Goal: Task Accomplishment & Management: Use online tool/utility

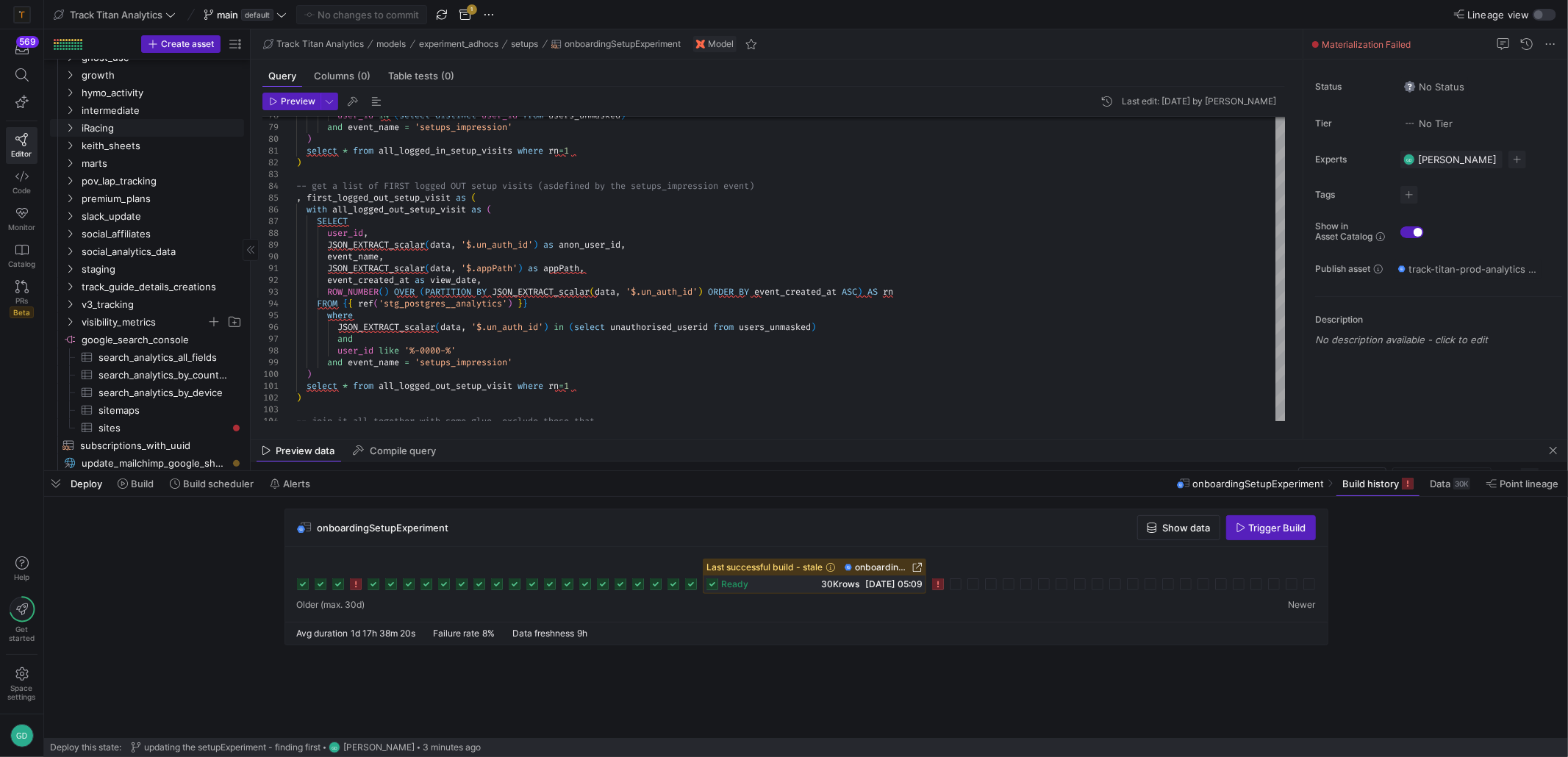
scroll to position [348, 0]
click at [142, 180] on span "marts" at bounding box center [144, 178] width 125 height 17
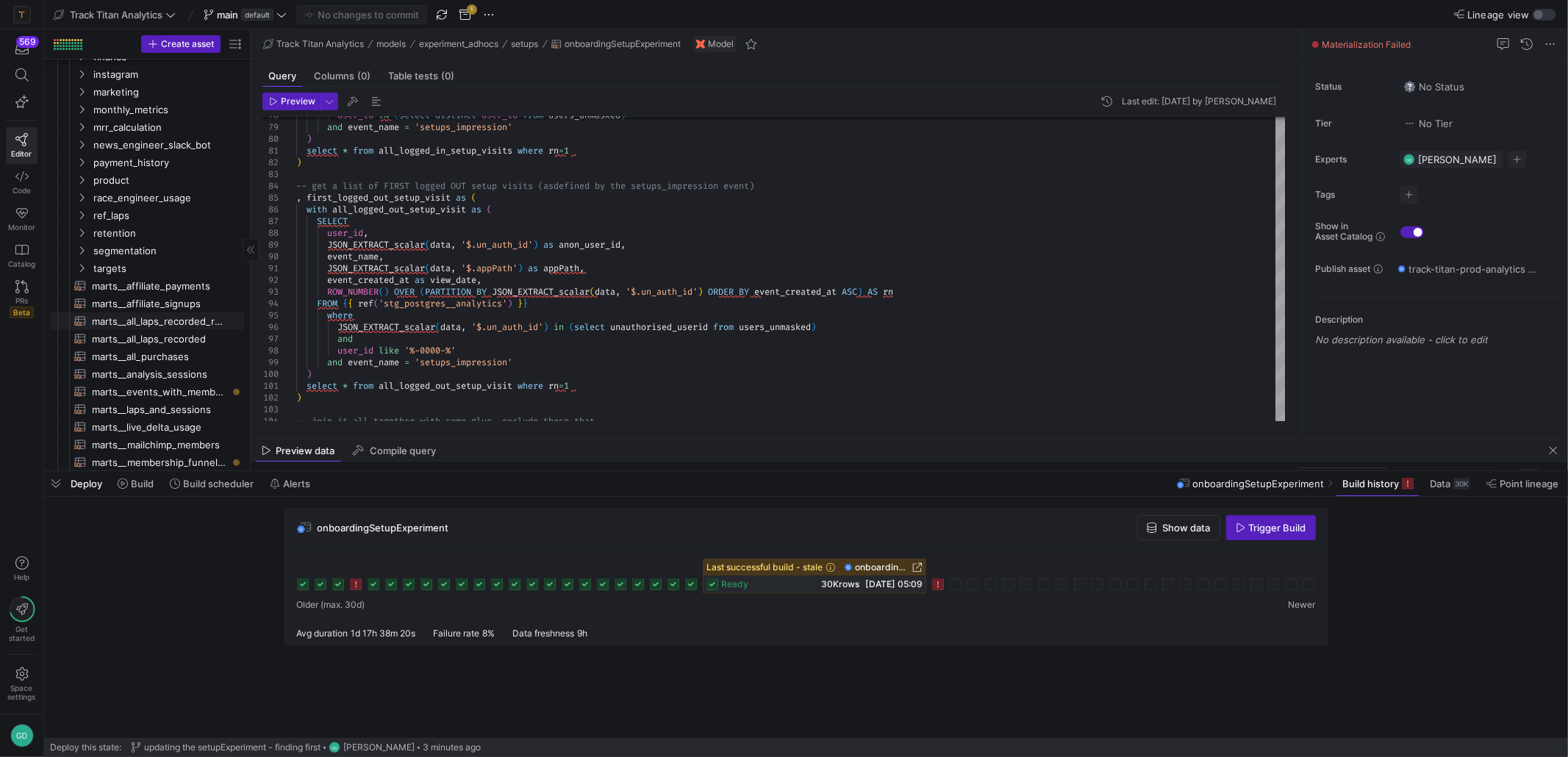
scroll to position [540, 0]
click at [161, 231] on span "segmentation" at bounding box center [150, 234] width 114 height 17
click at [177, 282] on span "marts__segmentation​​​​​​​​​​" at bounding box center [166, 287] width 123 height 17
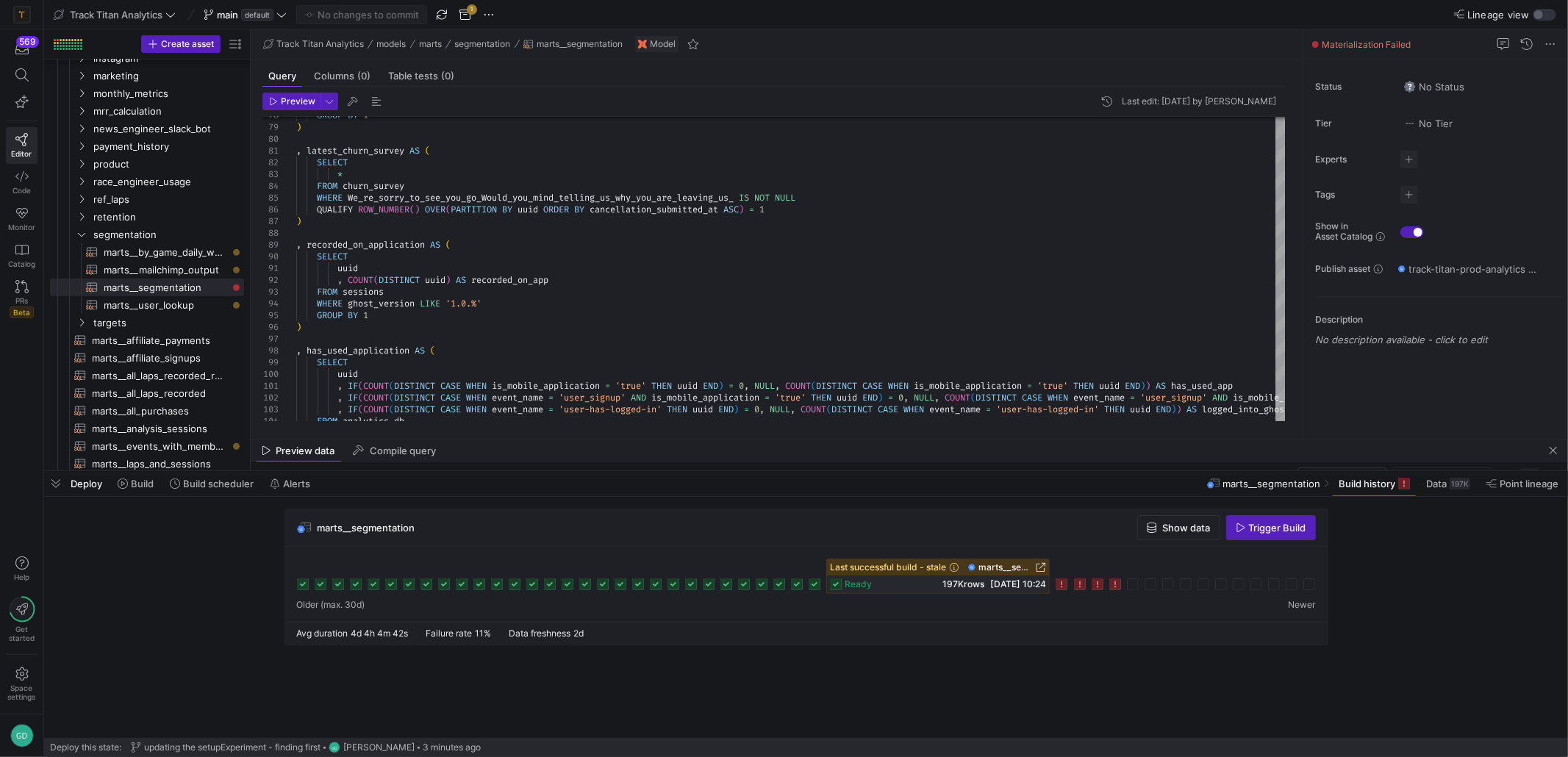
click at [1060, 584] on icon at bounding box center [1062, 584] width 11 height 11
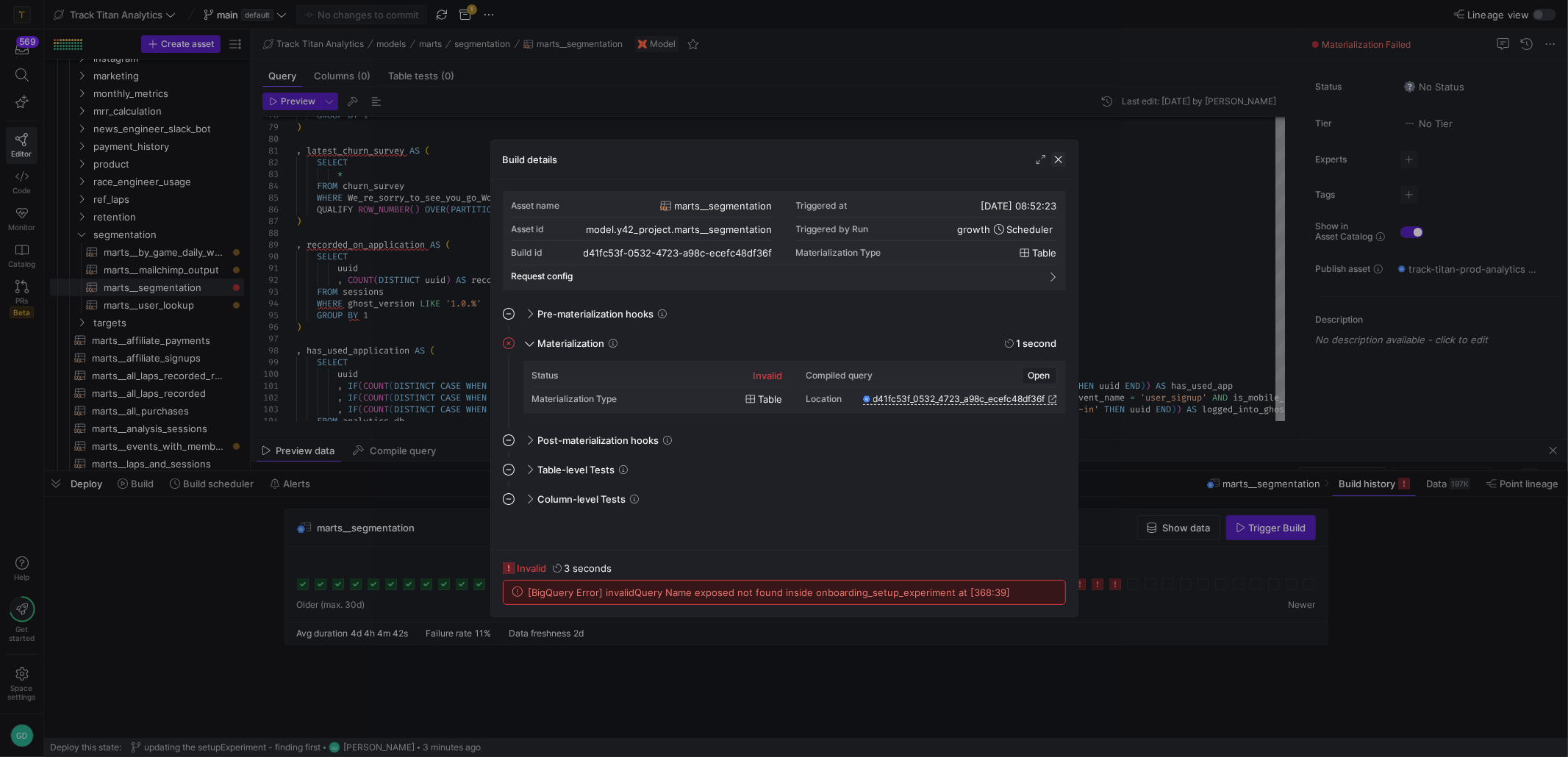
click at [1065, 154] on span "button" at bounding box center [1059, 160] width 15 height 15
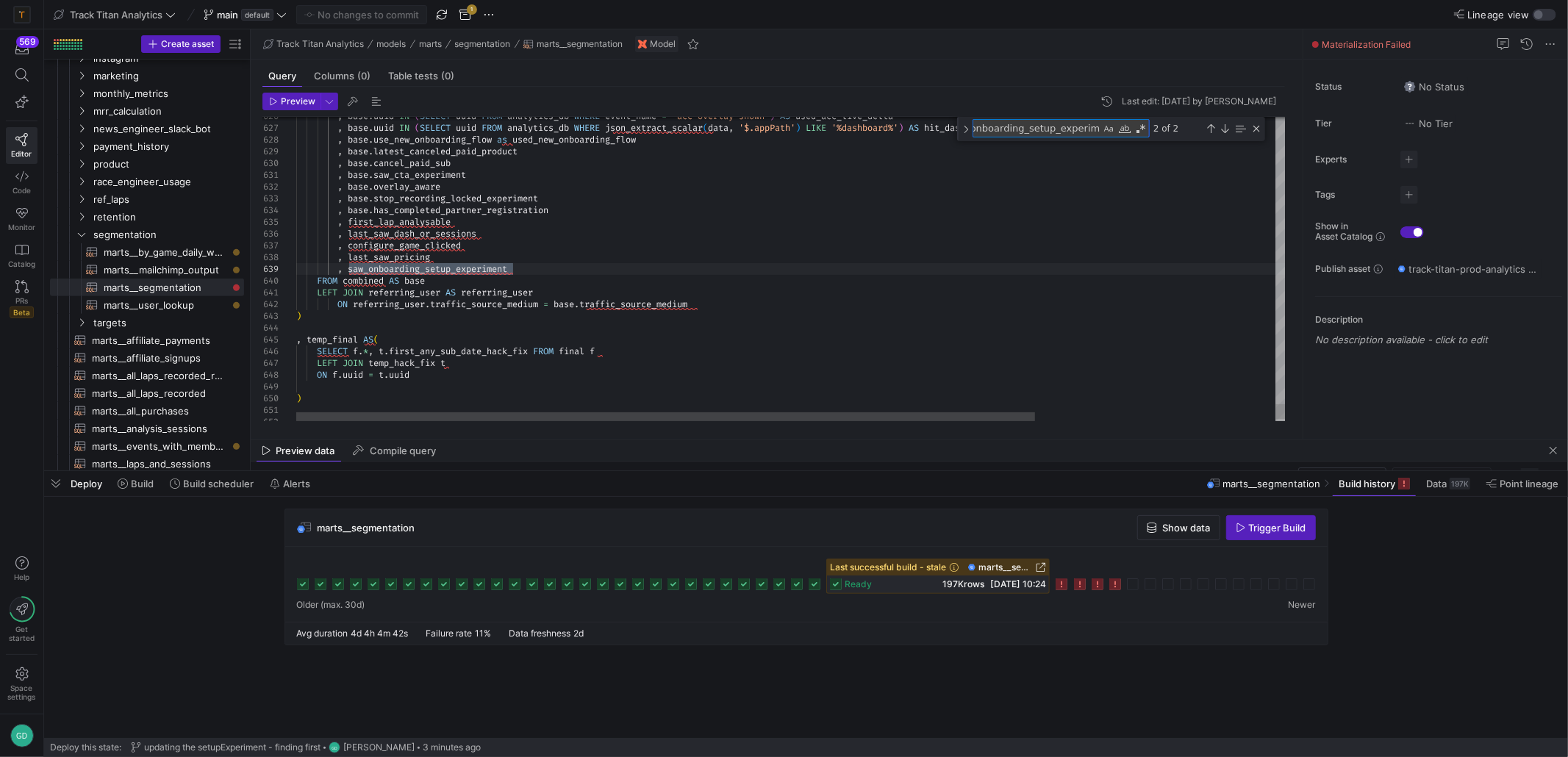
type textarea ", ds.last_saw_dash_or_sessions , ogc.uuid IS NOT NULL AS configure_game_clicked…"
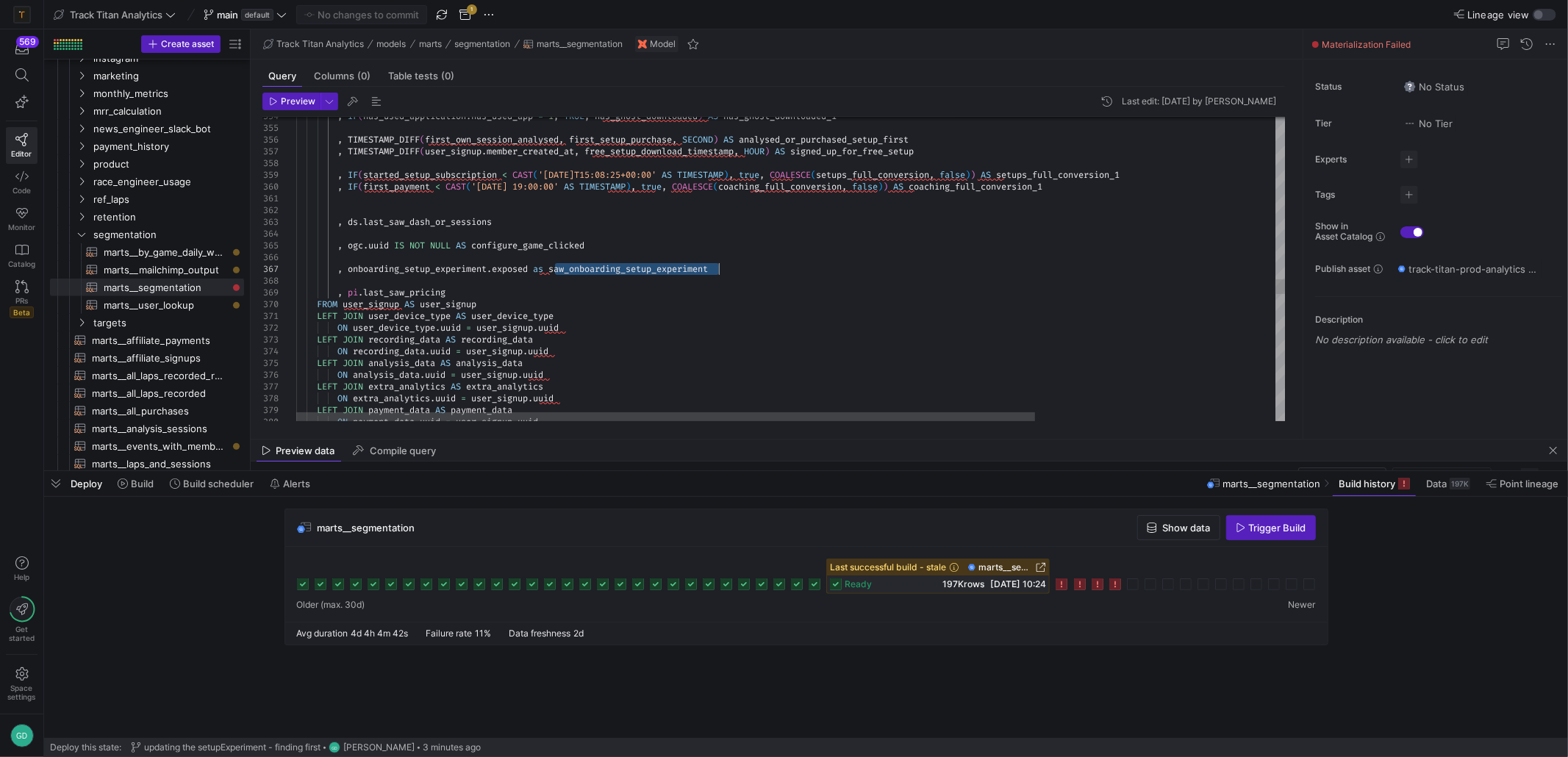
scroll to position [93, 0]
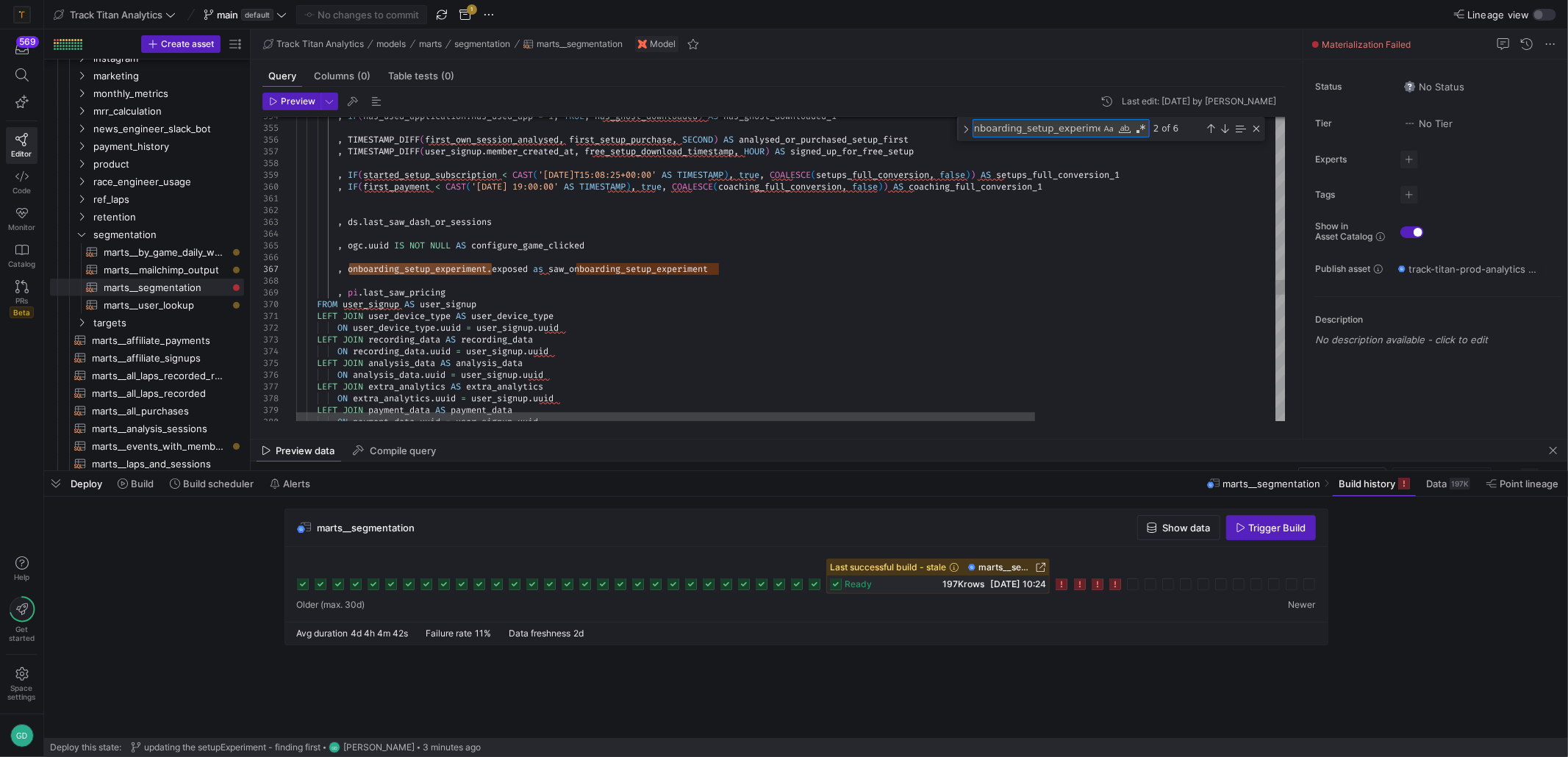
paste textarea "saw_"
type textarea "saw_onboarding_setup_experiment"
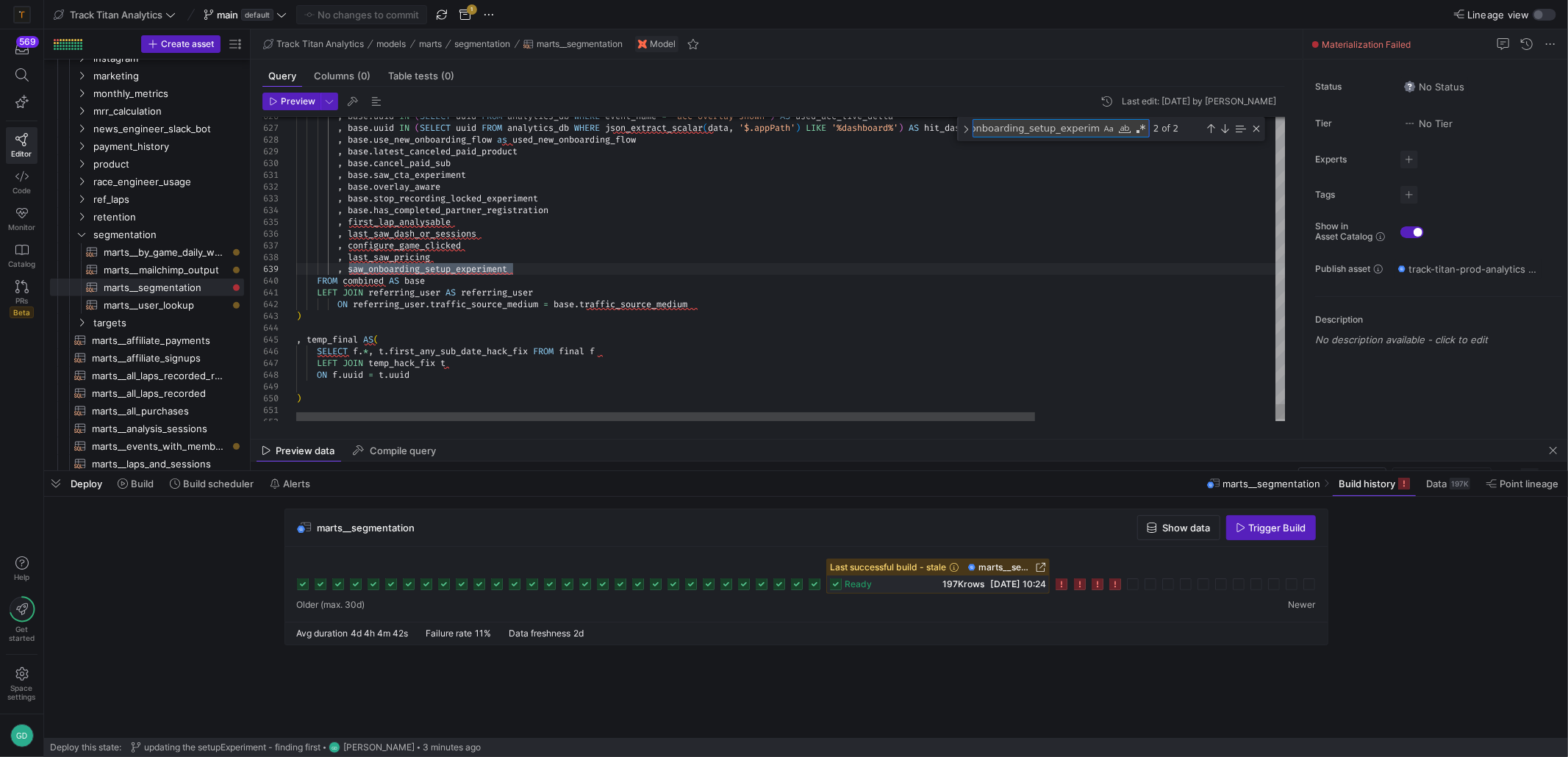
type textarea ", ds.last_saw_dash_or_sessions , ogc.uuid IS NOT NULL AS configure_game_clicked…"
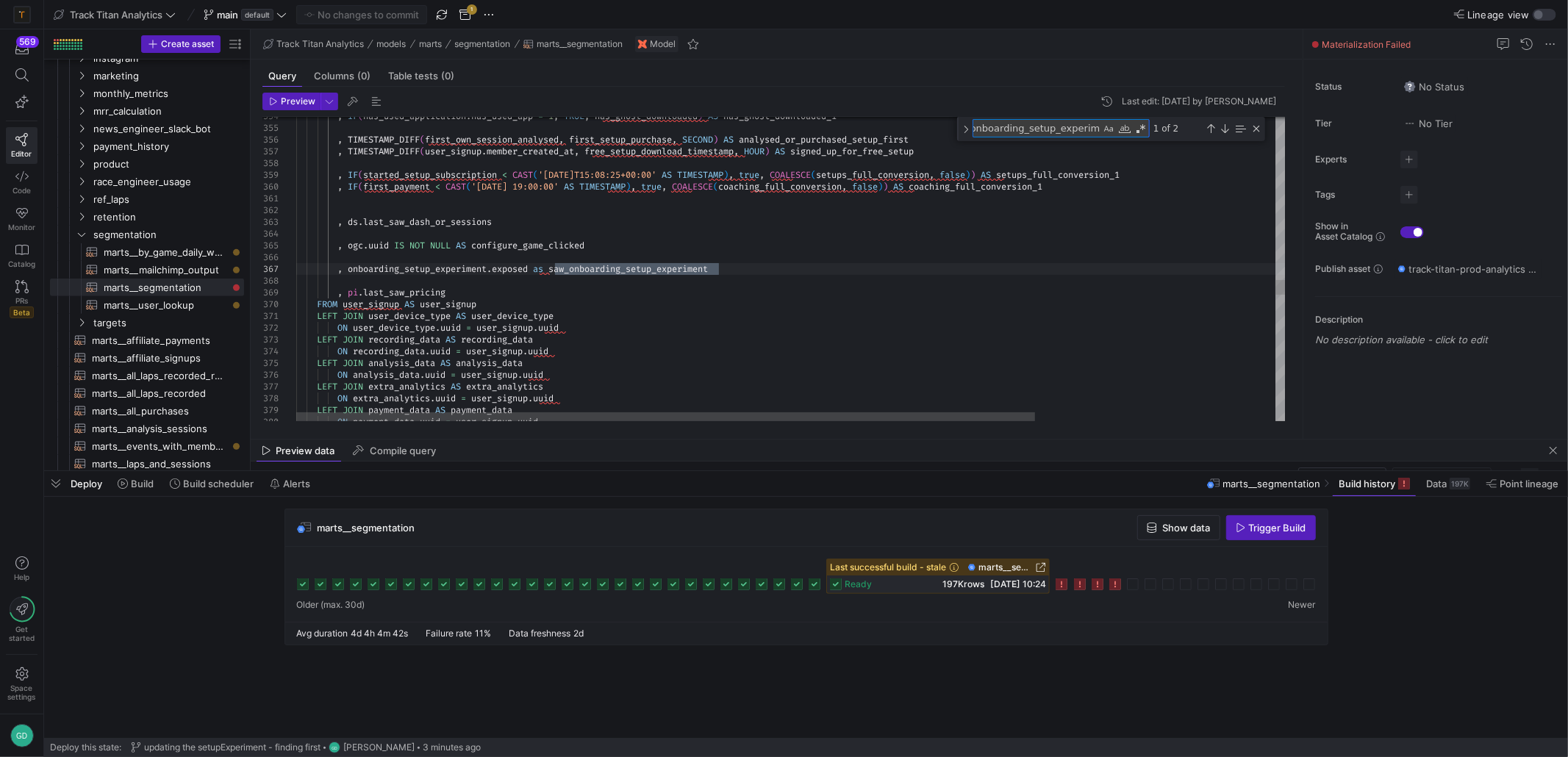
type textarea "saw_onboarding_setup_experiment"
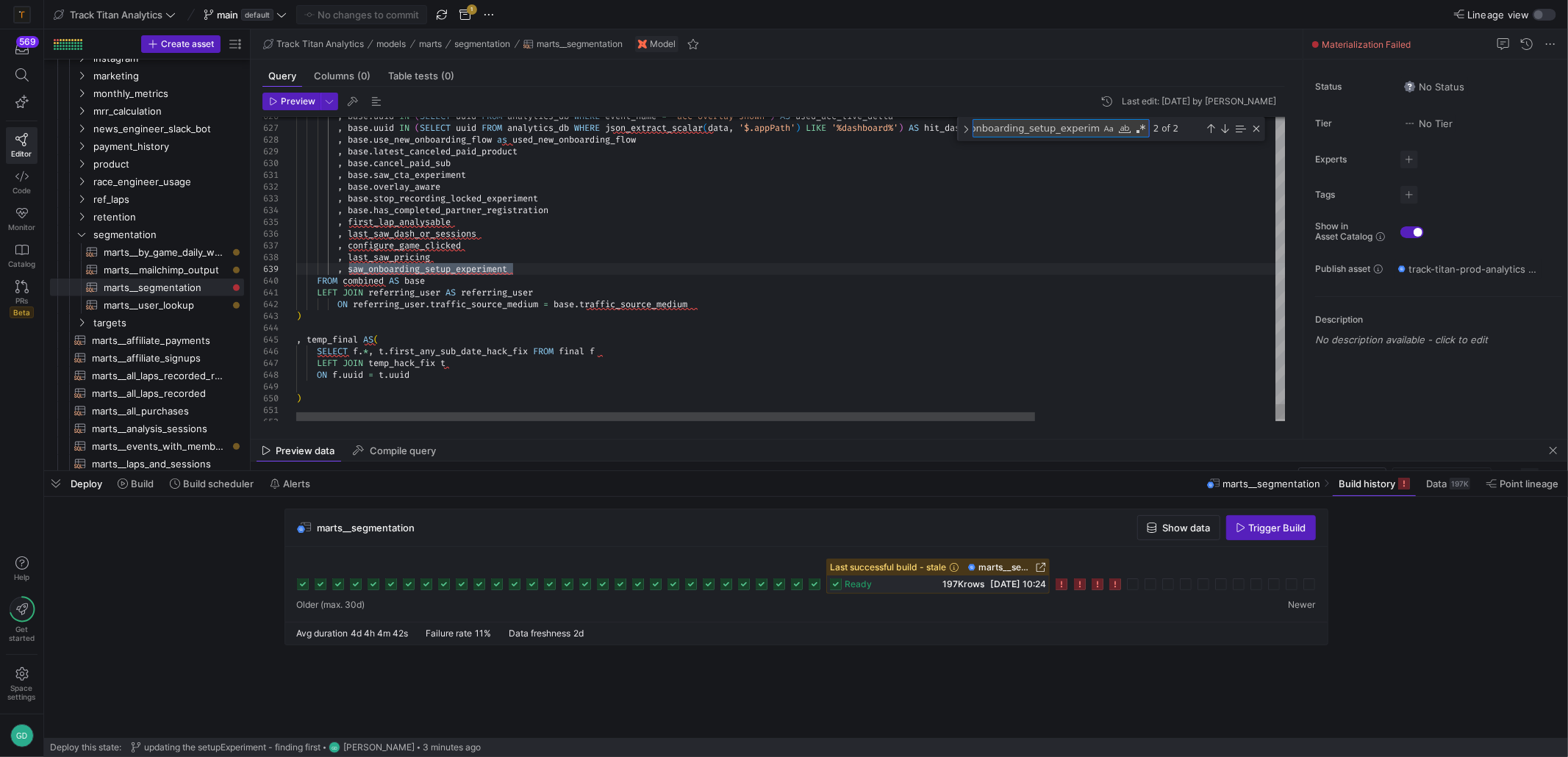
type textarea ", ds.last_saw_dash_or_sessions , ogc.uuid IS NOT NULL AS configure_game_clicked…"
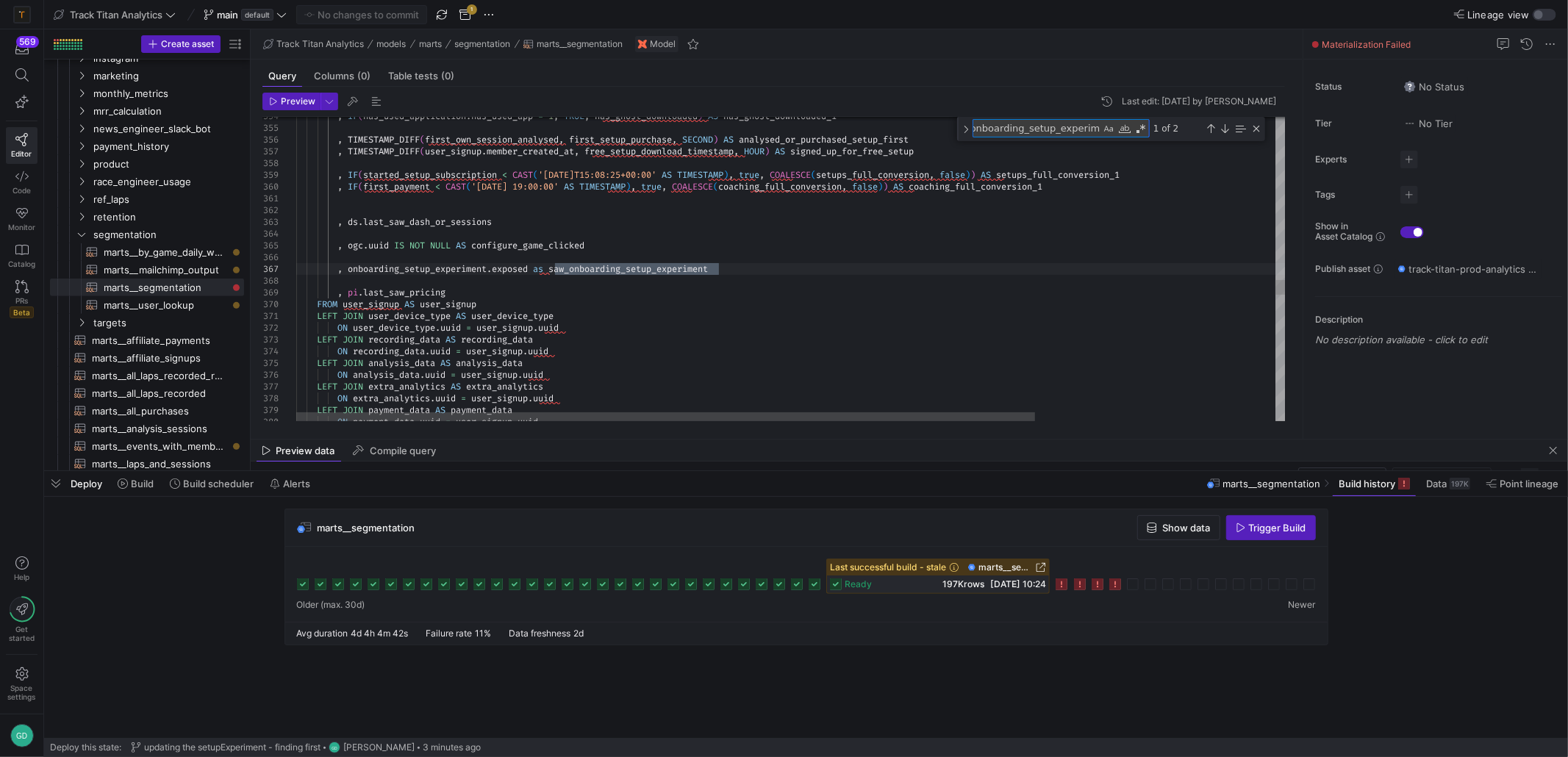
scroll to position [0, 4]
type textarea "onboarding_setup_experiment"
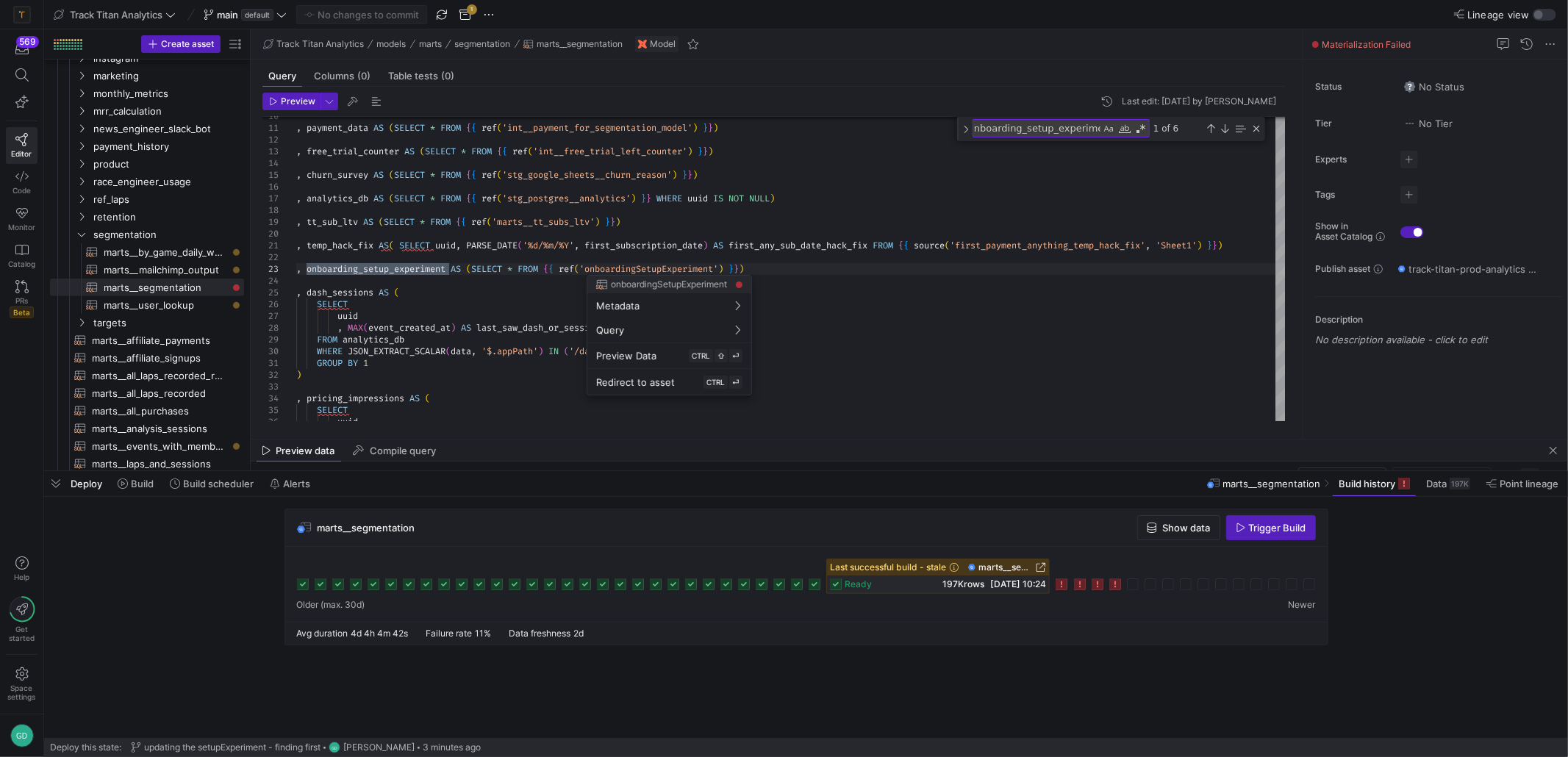
click at [640, 269] on div at bounding box center [784, 378] width 1568 height 757
click at [654, 269] on div at bounding box center [784, 378] width 1568 height 757
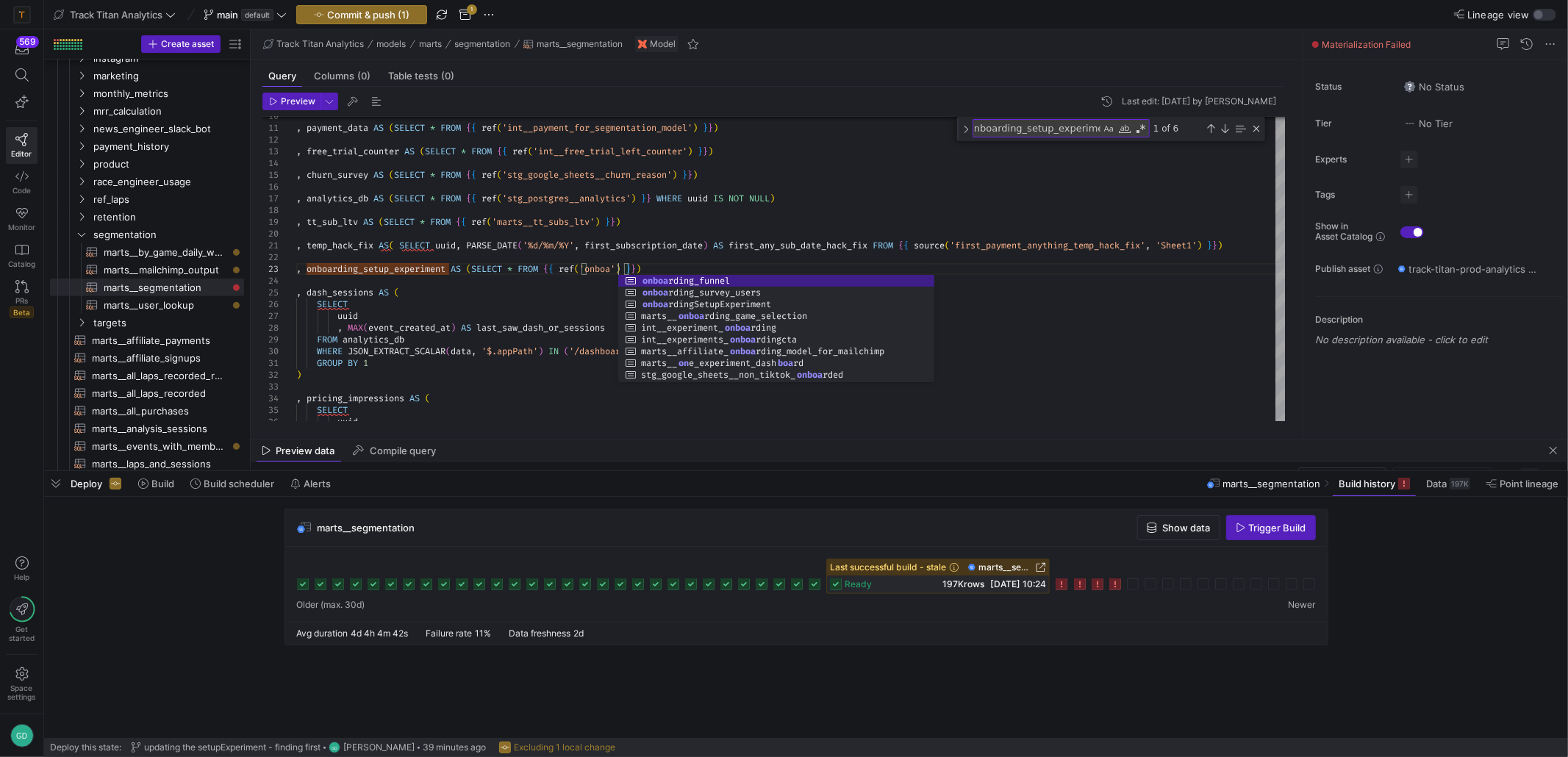
scroll to position [35, 326]
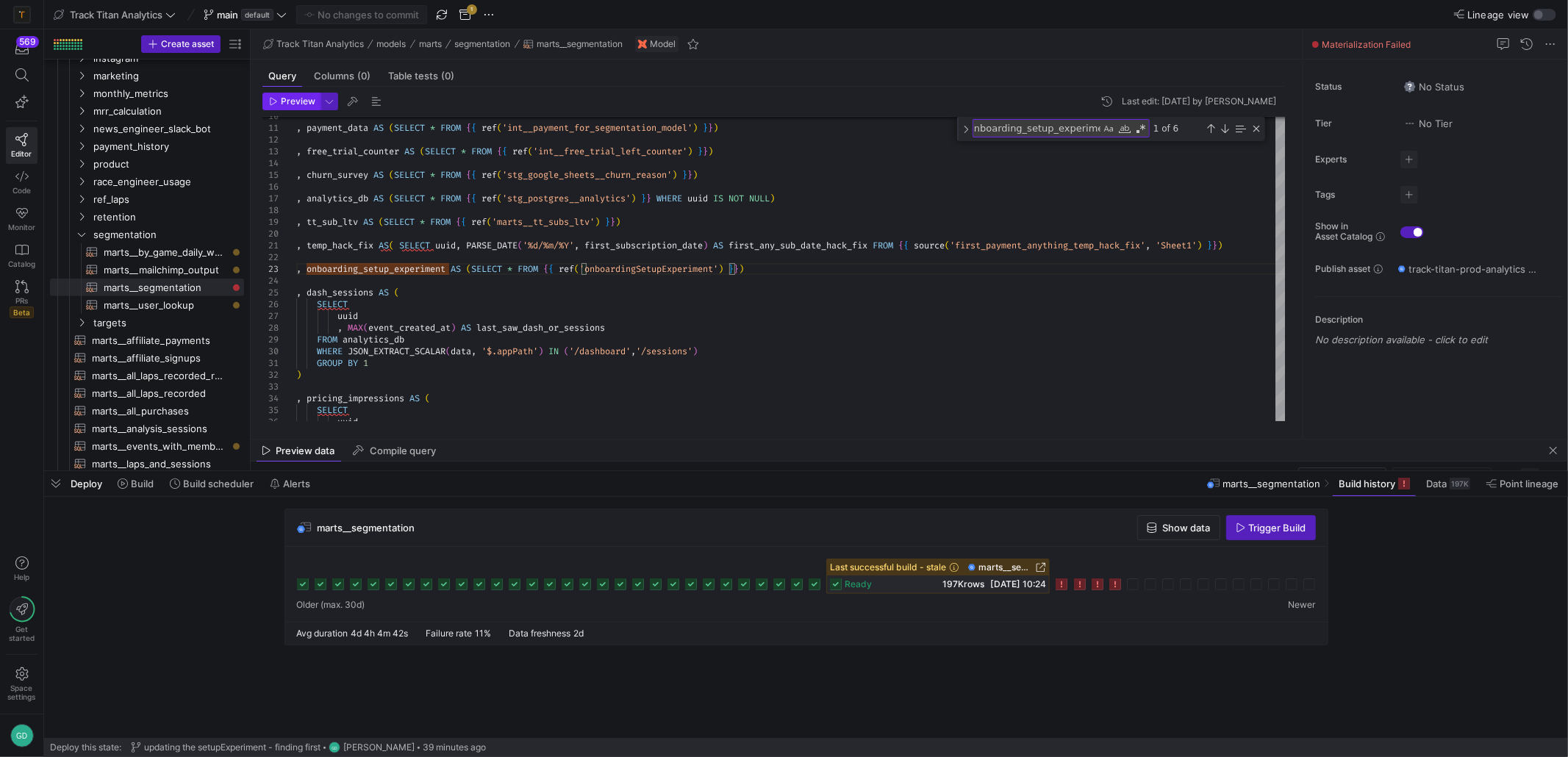
click at [288, 106] on span "button" at bounding box center [291, 101] width 57 height 16
click at [317, 118] on div at bounding box center [773, 118] width 1023 height 4
click at [299, 106] on span "button" at bounding box center [291, 101] width 57 height 16
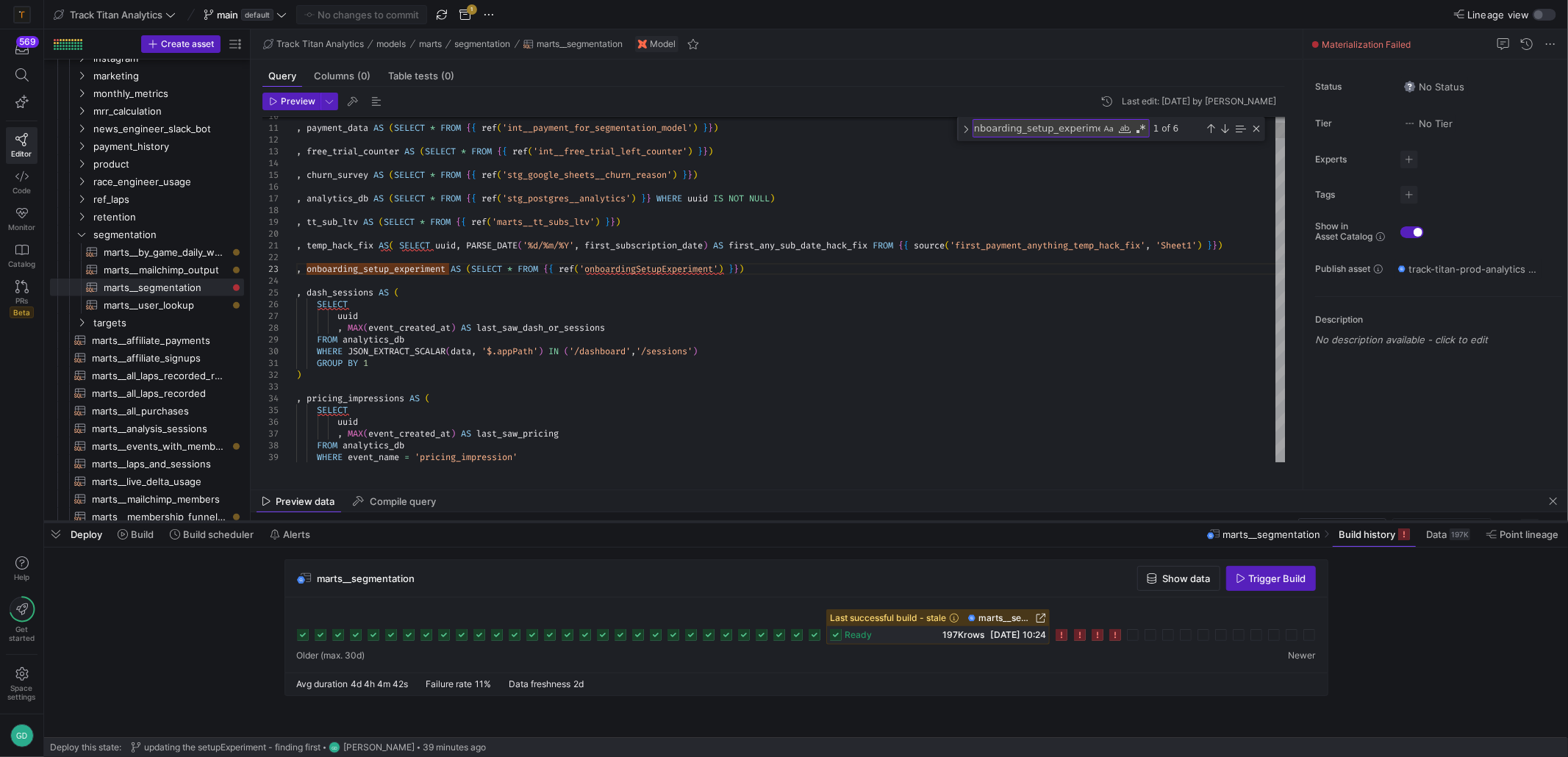
drag, startPoint x: 626, startPoint y: 467, endPoint x: 580, endPoint y: 533, distance: 80.4
click at [580, 525] on div at bounding box center [806, 522] width 1524 height 6
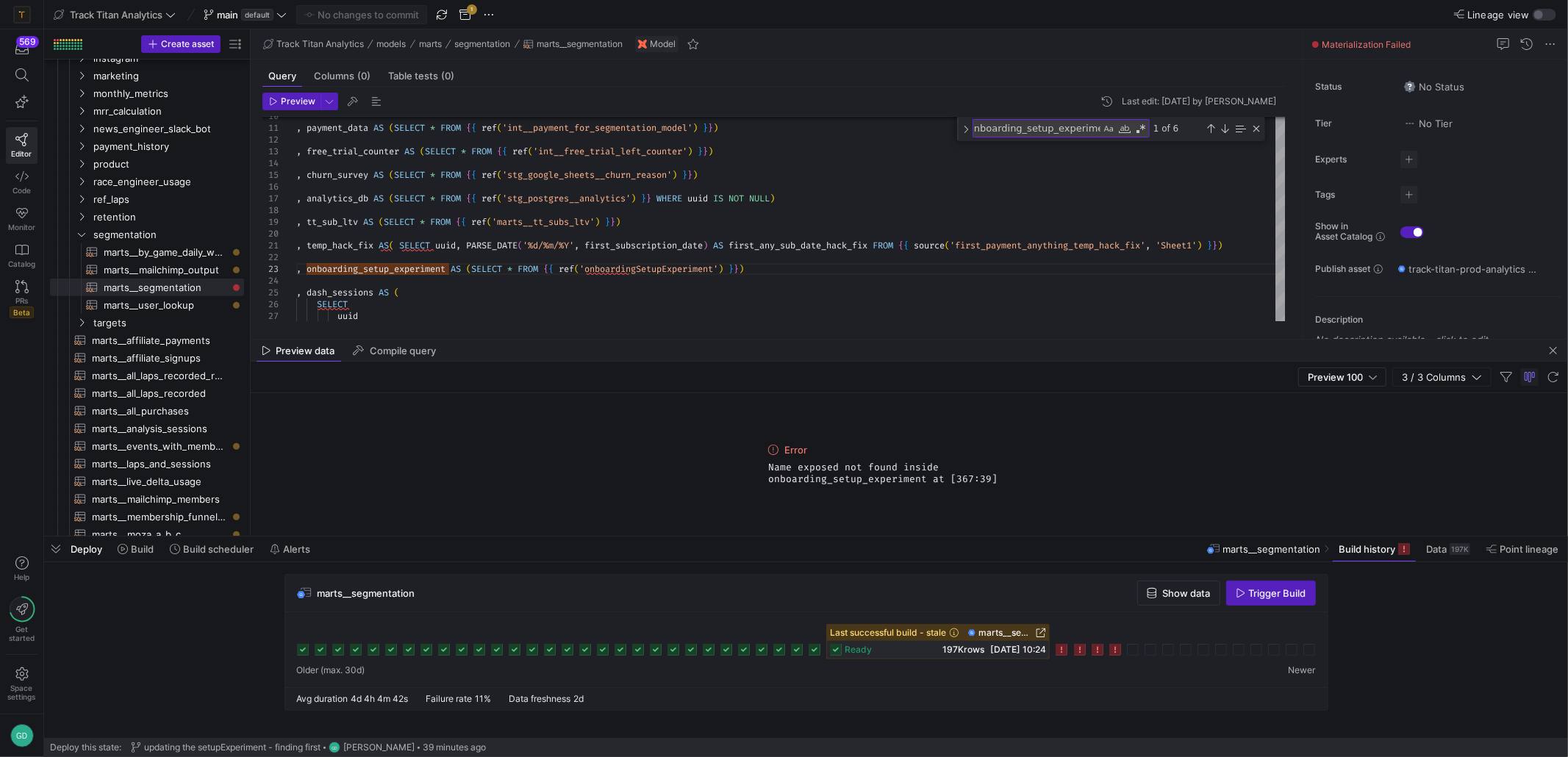
drag, startPoint x: 598, startPoint y: 503, endPoint x: 588, endPoint y: 338, distance: 165.3
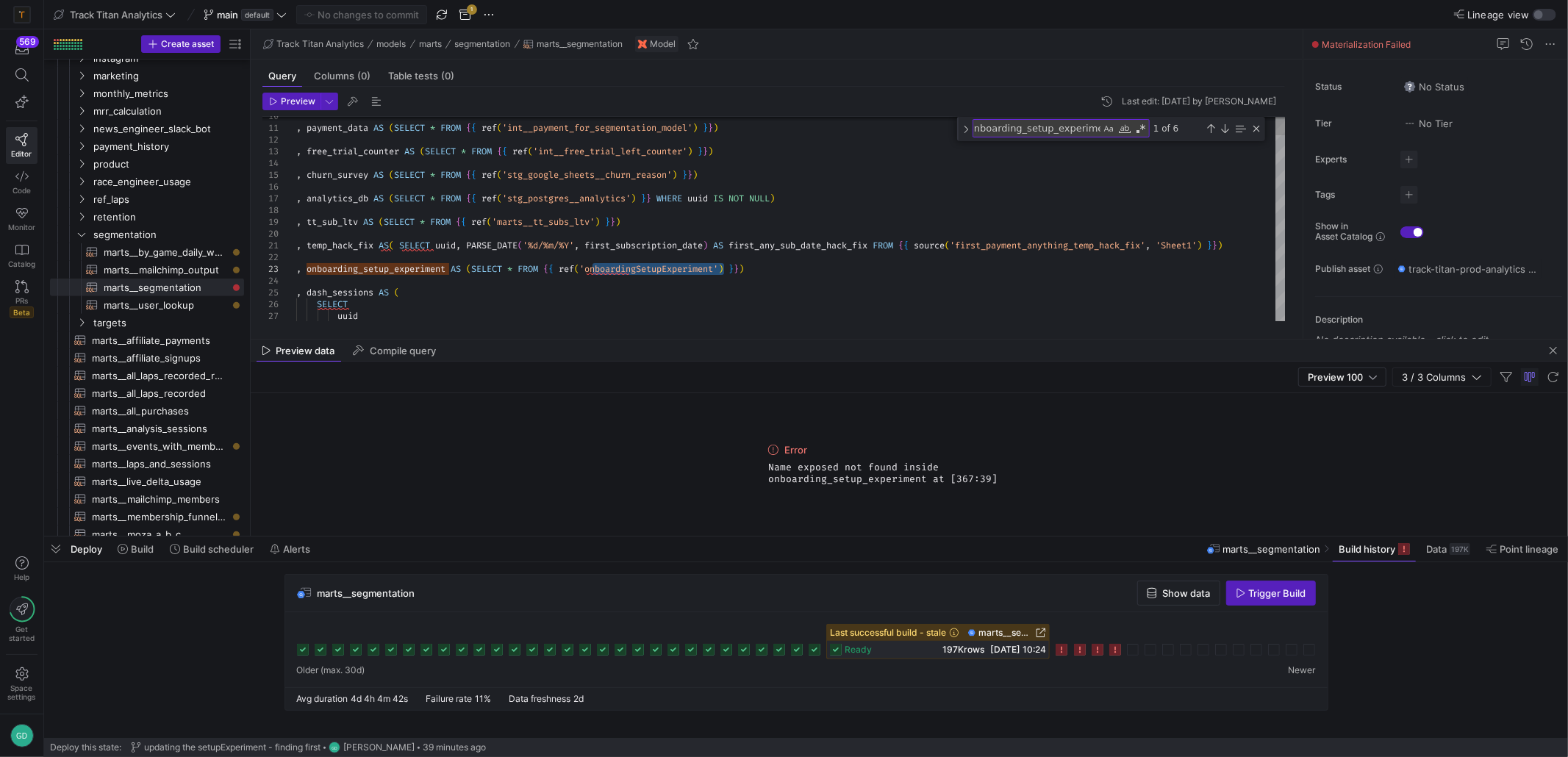
click at [655, 362] on span "Preview Data" at bounding box center [627, 355] width 60 height 11
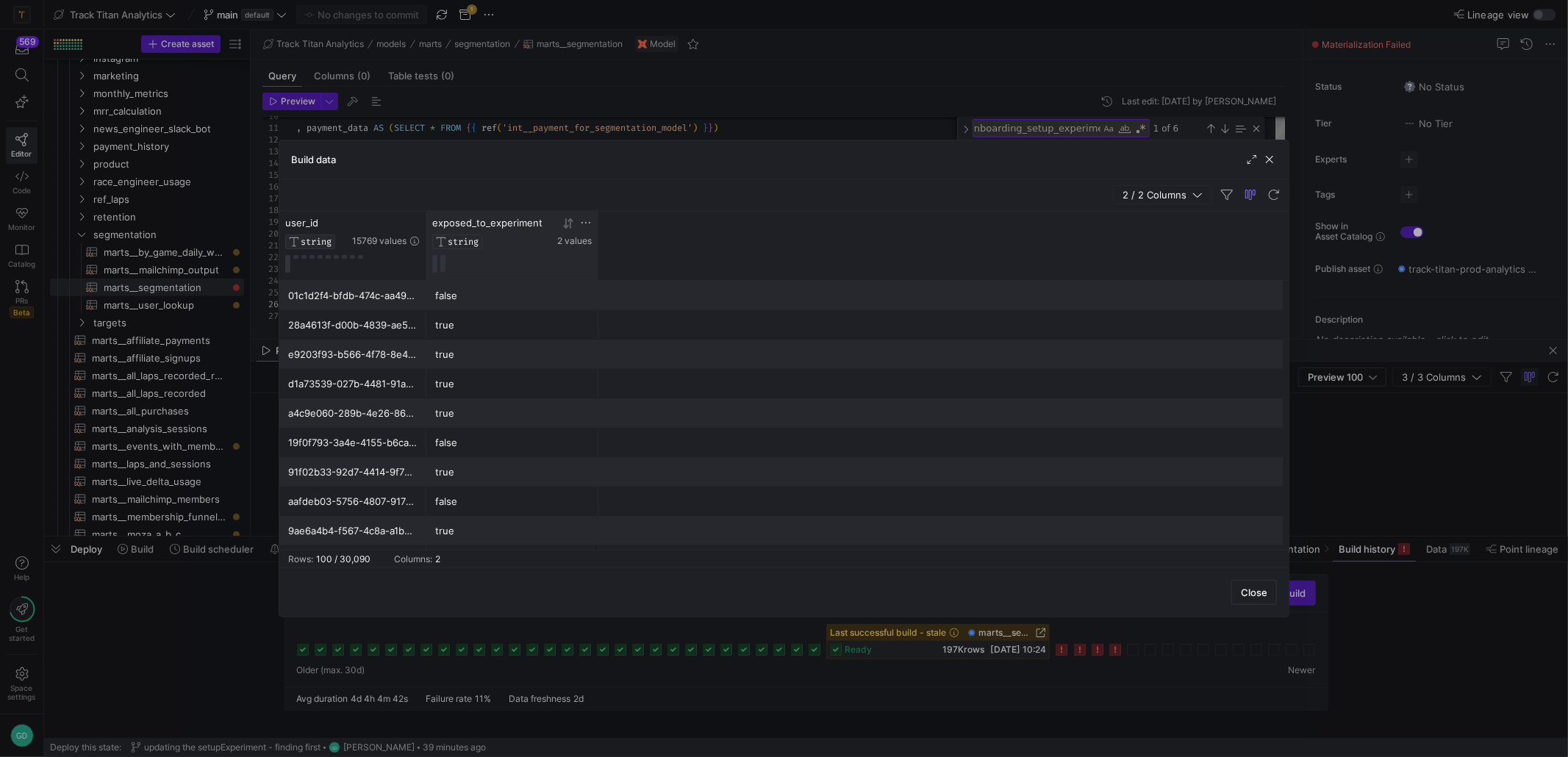
click at [485, 227] on span "exposed_to_experiment" at bounding box center [488, 222] width 110 height 11
click at [1274, 158] on span "button" at bounding box center [1270, 160] width 15 height 15
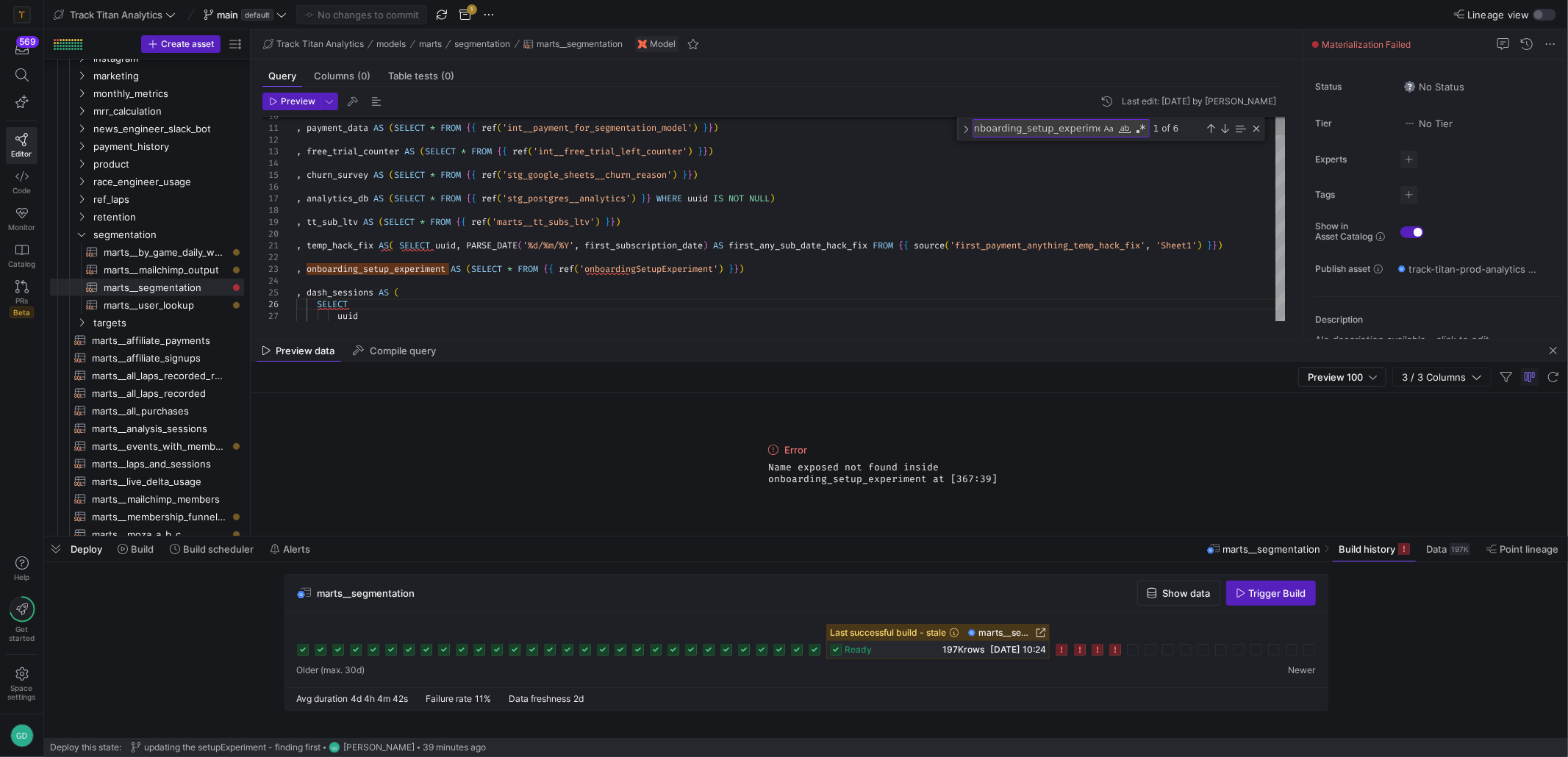
type textarea ", temp_hack_fix AS( SELECT uuid, PARSE_DATE('%d/%m/%Y', first_subscription_date…"
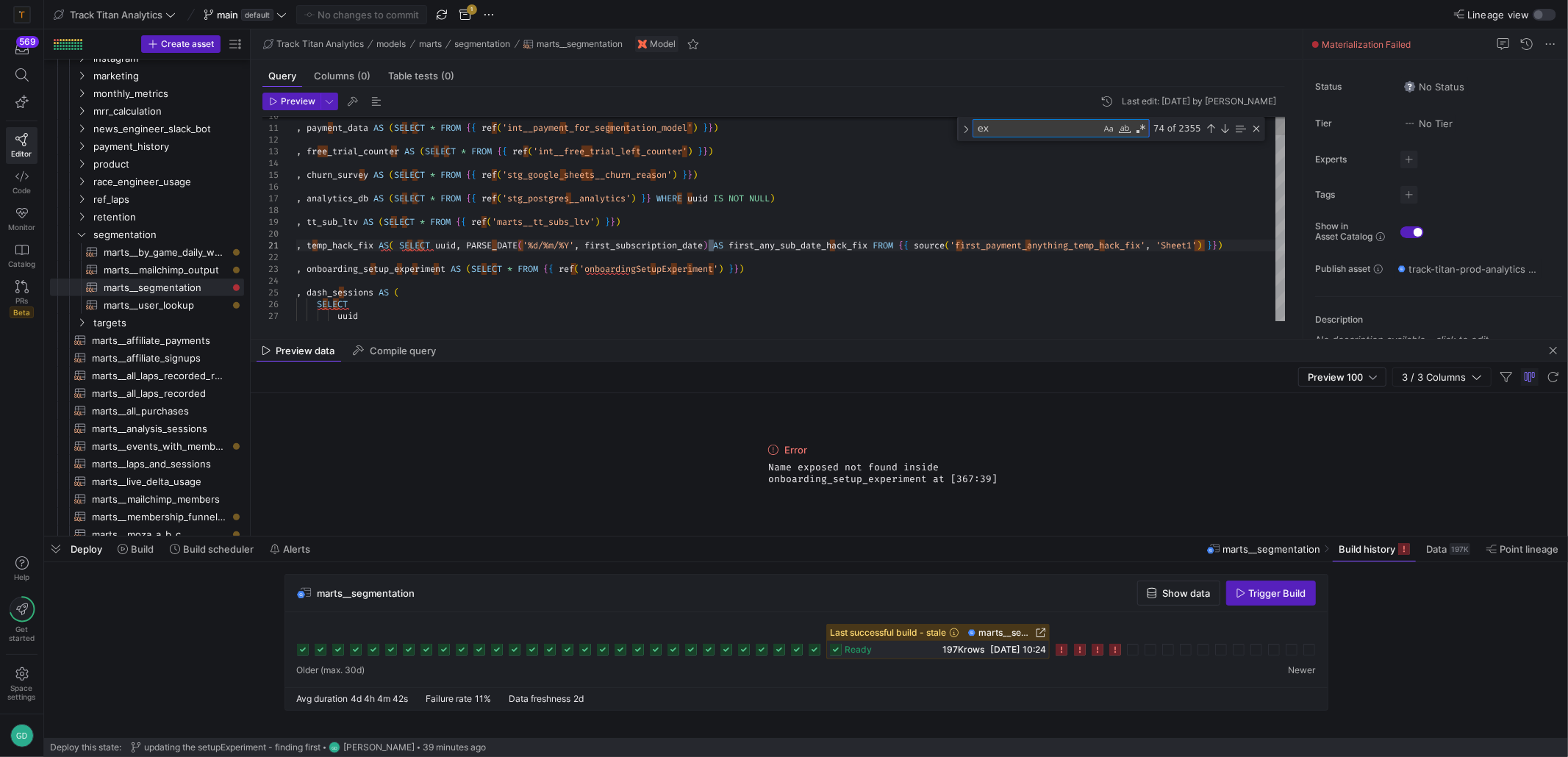
type textarea "exp"
type textarea ", ds.last_saw_dash_or_sessions , ogc.uuid IS NOT NULL AS configure_game_clicked…"
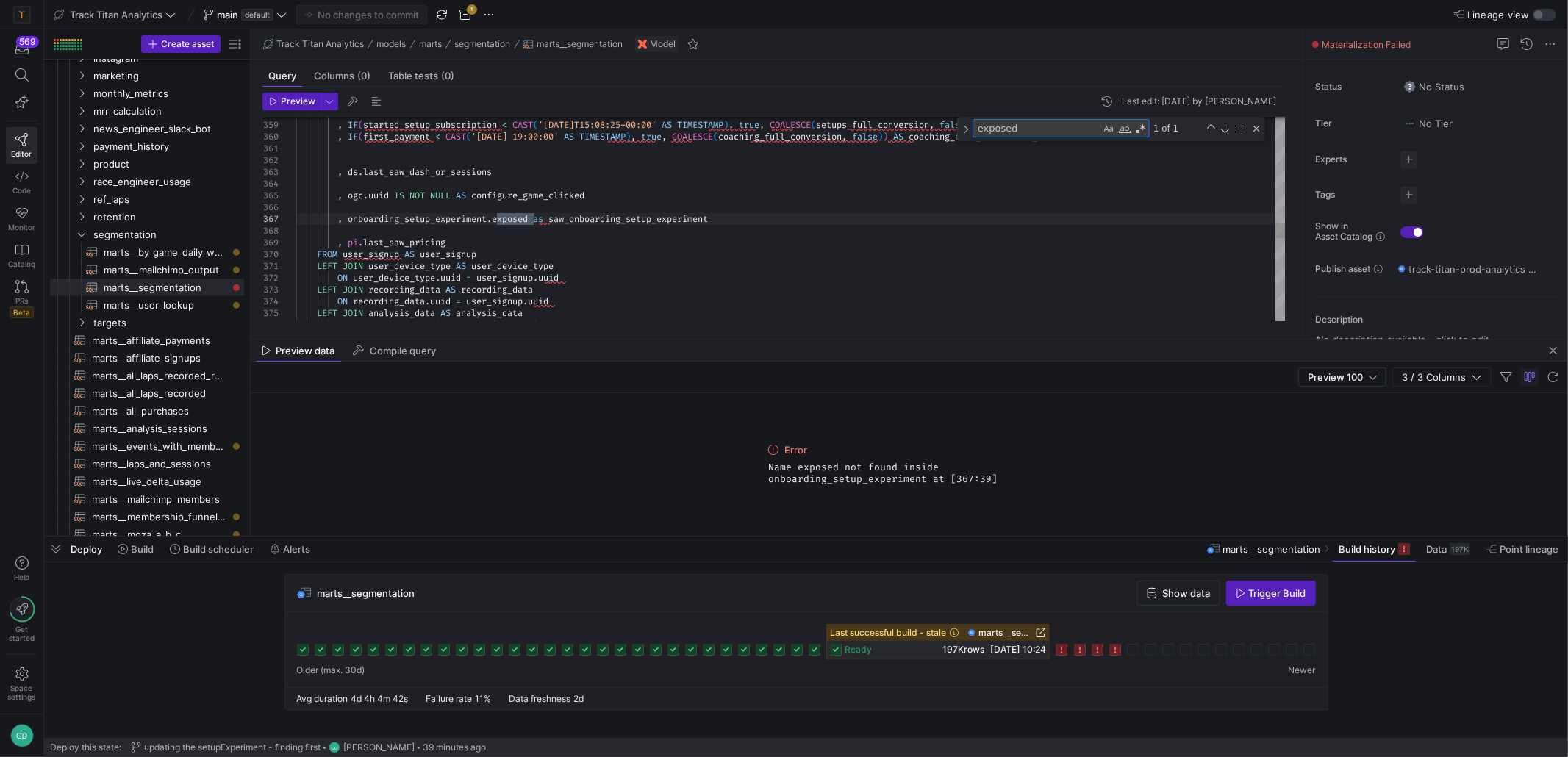
type textarea "exposed"
click at [317, 117] on div at bounding box center [773, 118] width 1023 height 4
click at [311, 112] on header "Preview Last edit: [DATE] by [PERSON_NAME]" at bounding box center [773, 105] width 1023 height 24
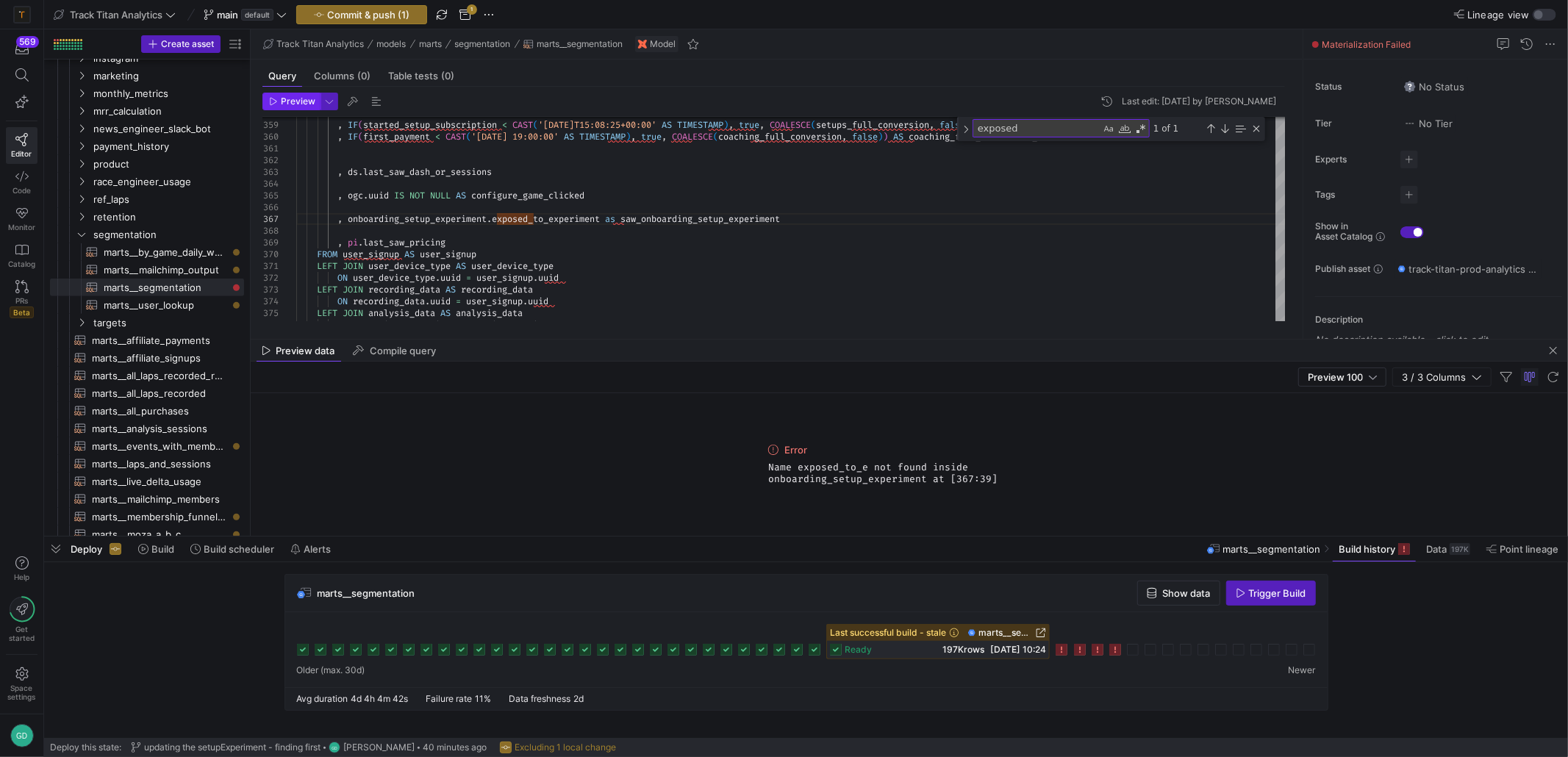
click at [301, 103] on span "Preview" at bounding box center [298, 101] width 35 height 11
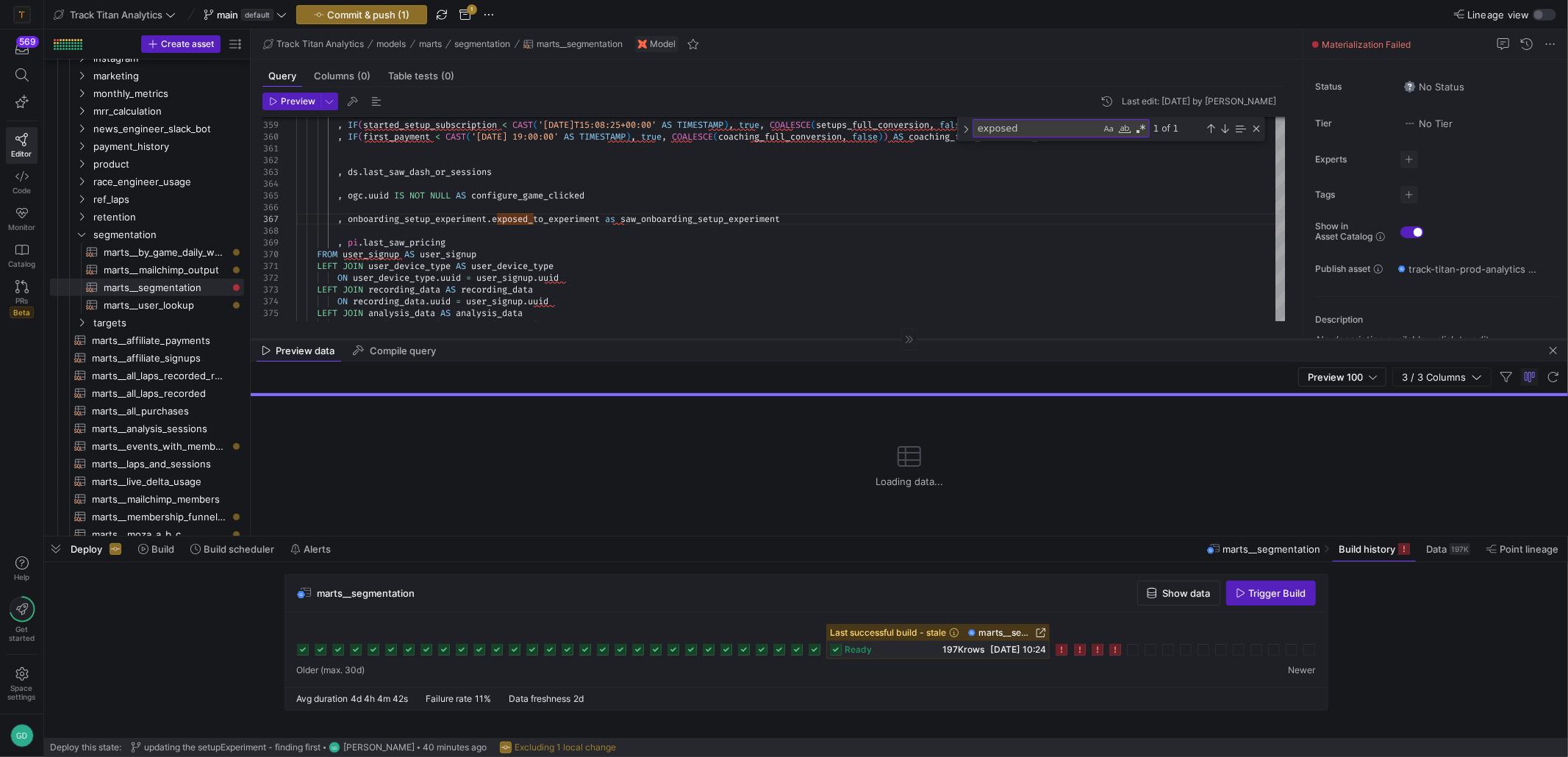
click at [396, 339] on div at bounding box center [909, 339] width 1317 height 1
click at [396, 346] on span "Compile query" at bounding box center [403, 351] width 67 height 10
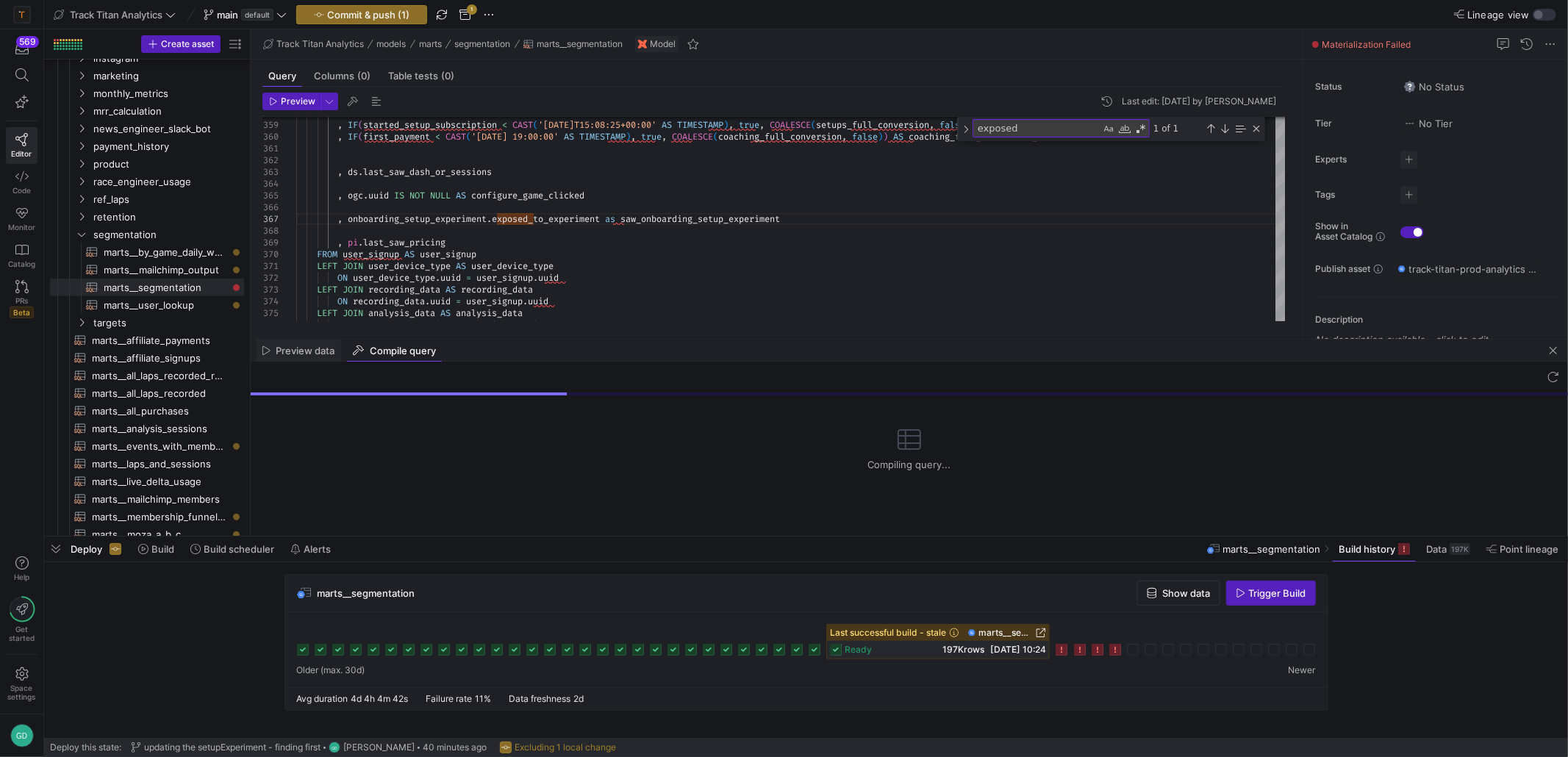
click at [314, 355] on span "Preview data" at bounding box center [306, 351] width 58 height 10
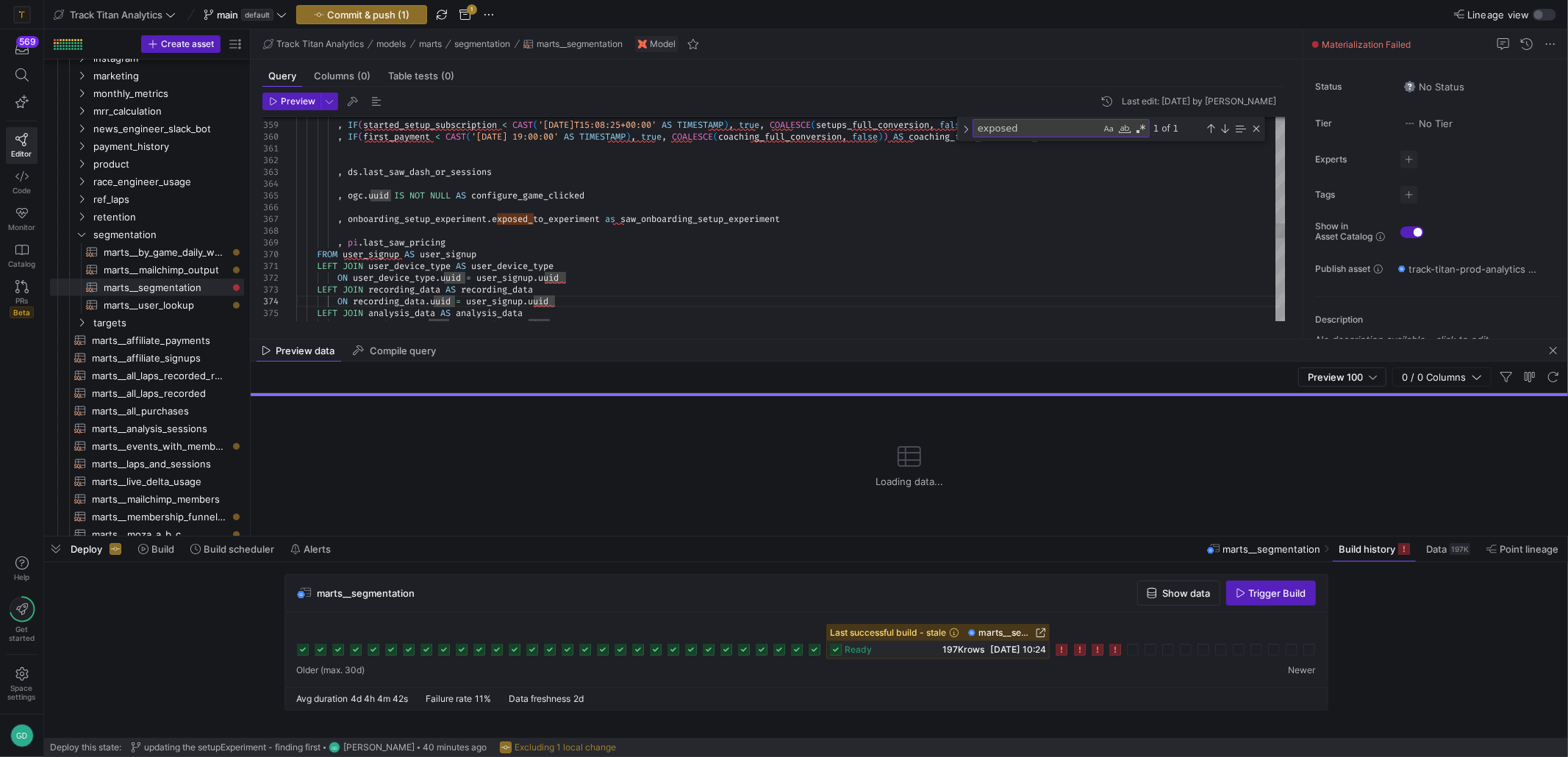
type textarea ", ds.last_saw_dash_or_sessions , ogc.uuid IS NOT NULL AS configure_game_clicked…"
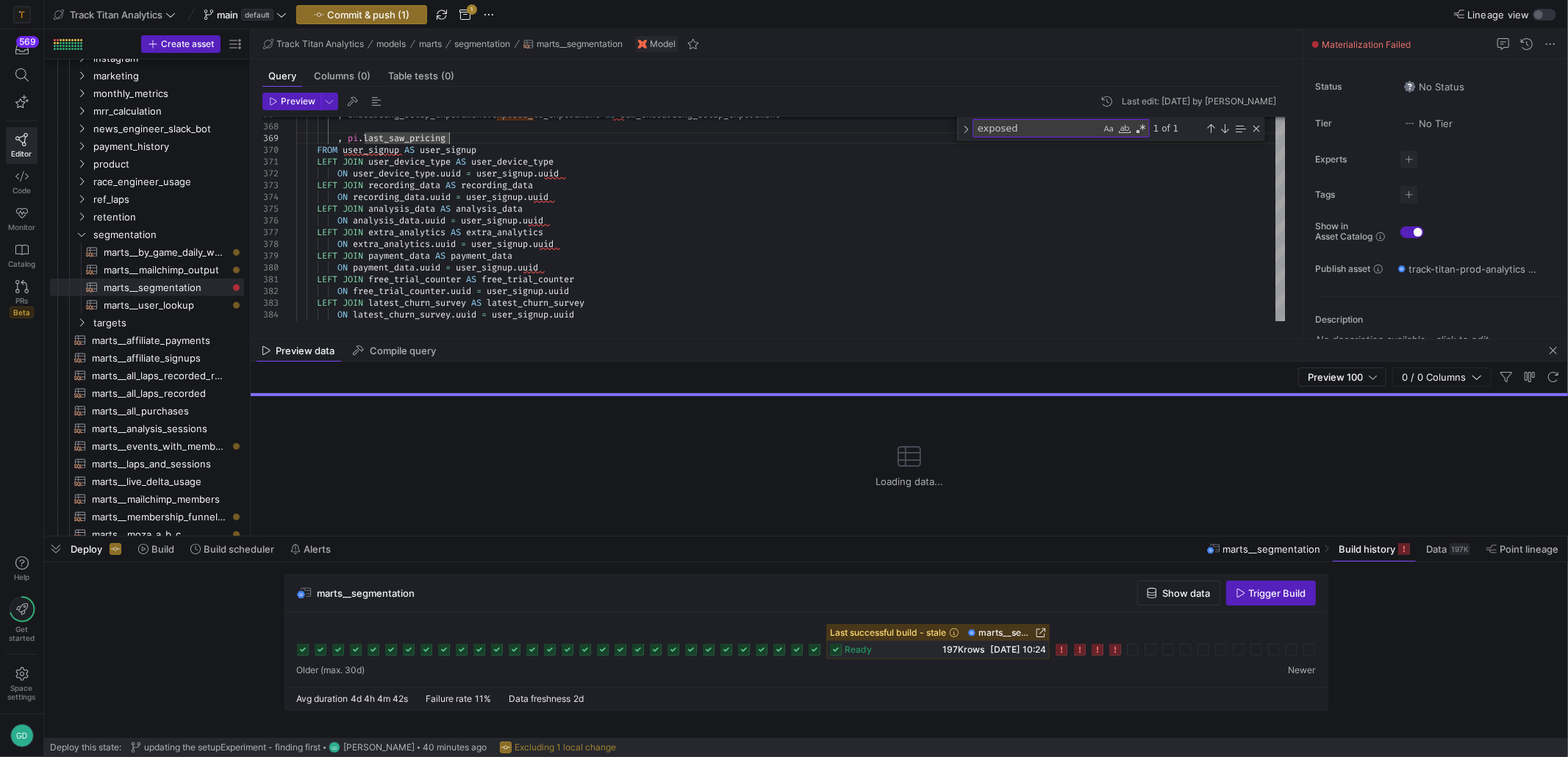
drag, startPoint x: 744, startPoint y: 339, endPoint x: 786, endPoint y: 256, distance: 93.0
click at [777, 339] on div at bounding box center [909, 339] width 1317 height 1
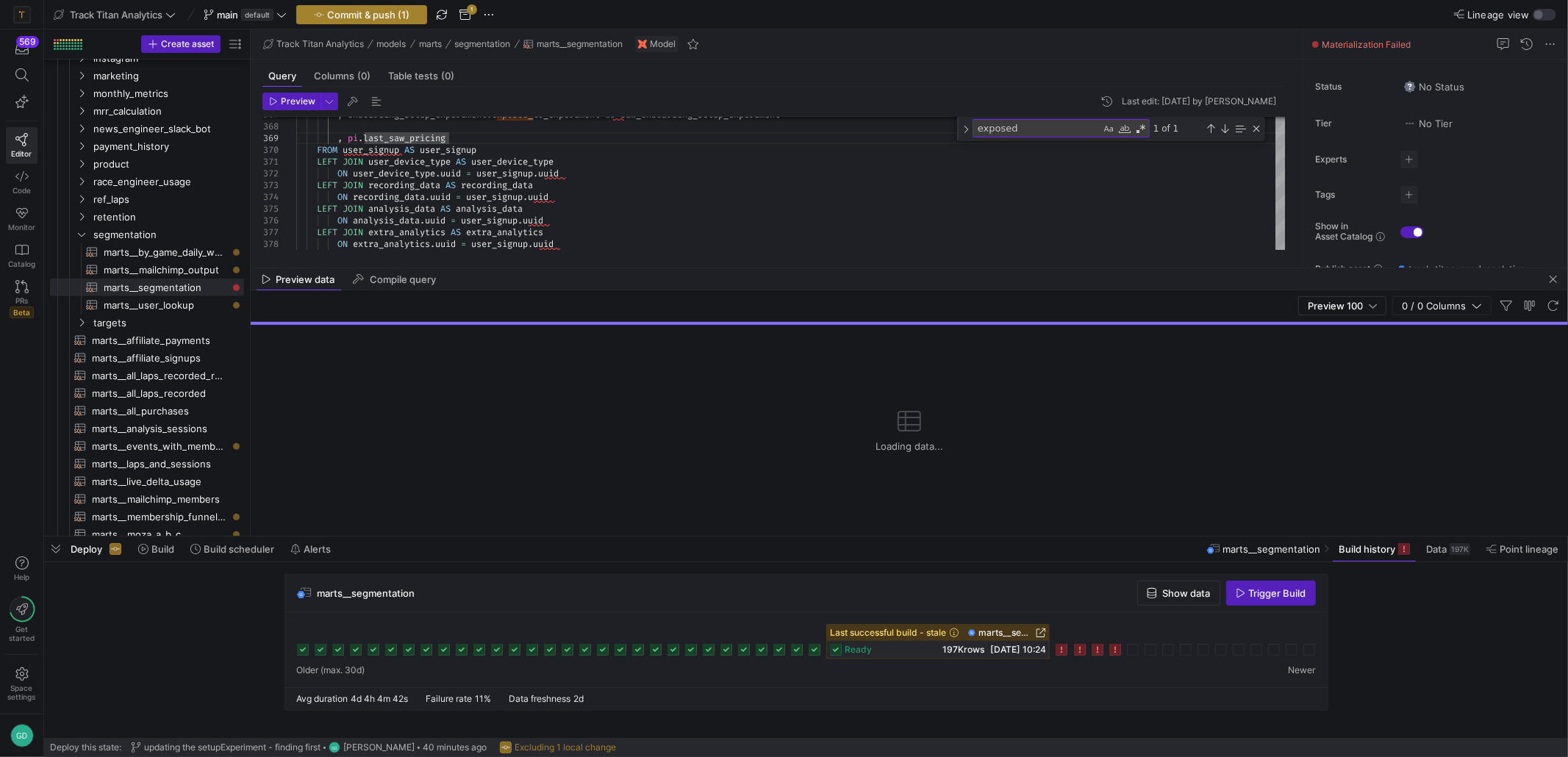
click at [385, 16] on span "Commit & push (1)" at bounding box center [368, 15] width 82 height 11
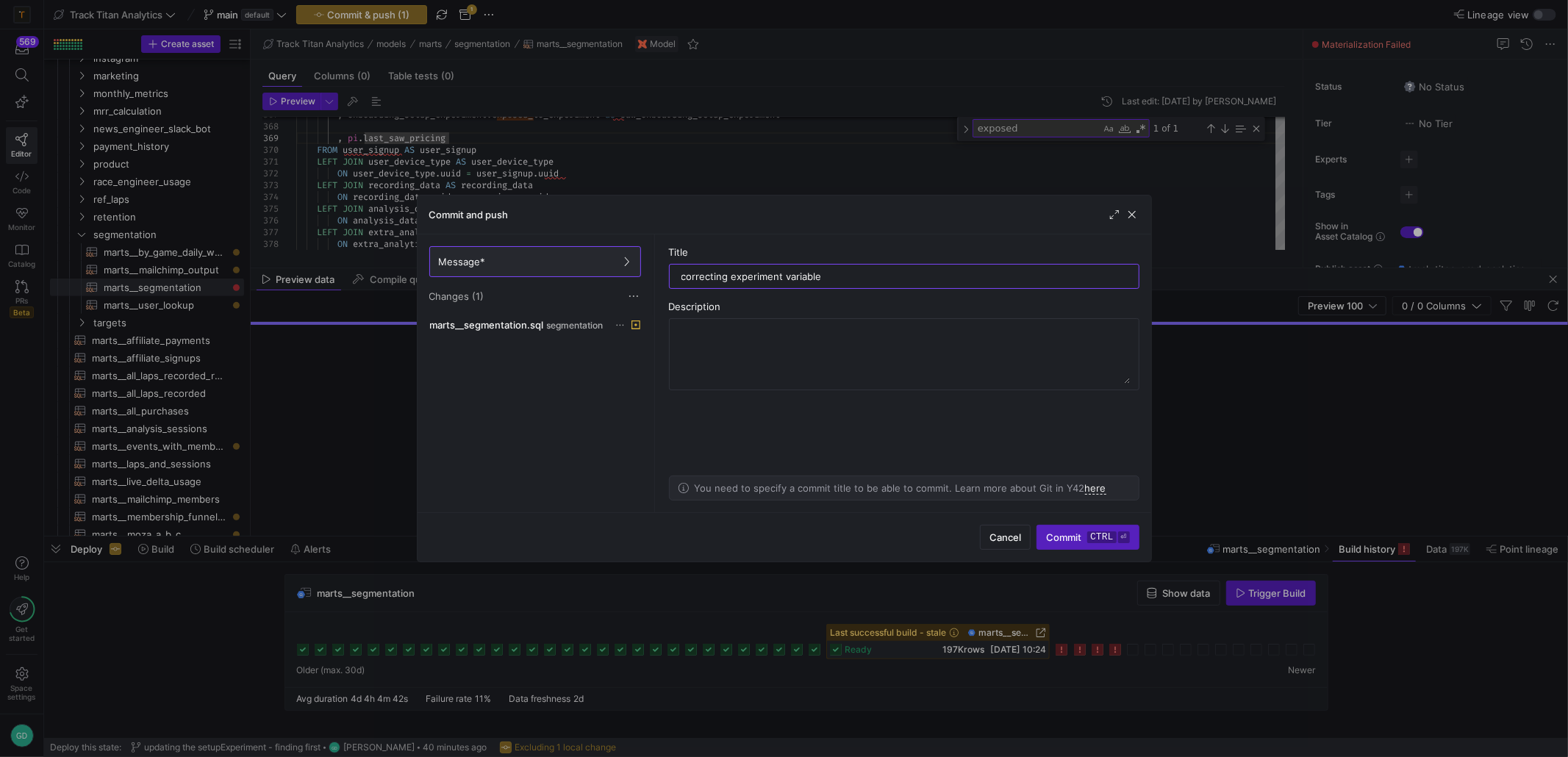
type input "correcting experiment variable"
click at [1112, 552] on div "Cancel Commit ctrl ⏎" at bounding box center [785, 536] width 734 height 49
click at [1090, 530] on div "Cancel Commit ctrl ⏎" at bounding box center [785, 536] width 734 height 49
click at [1090, 530] on span "submit" at bounding box center [1088, 537] width 101 height 24
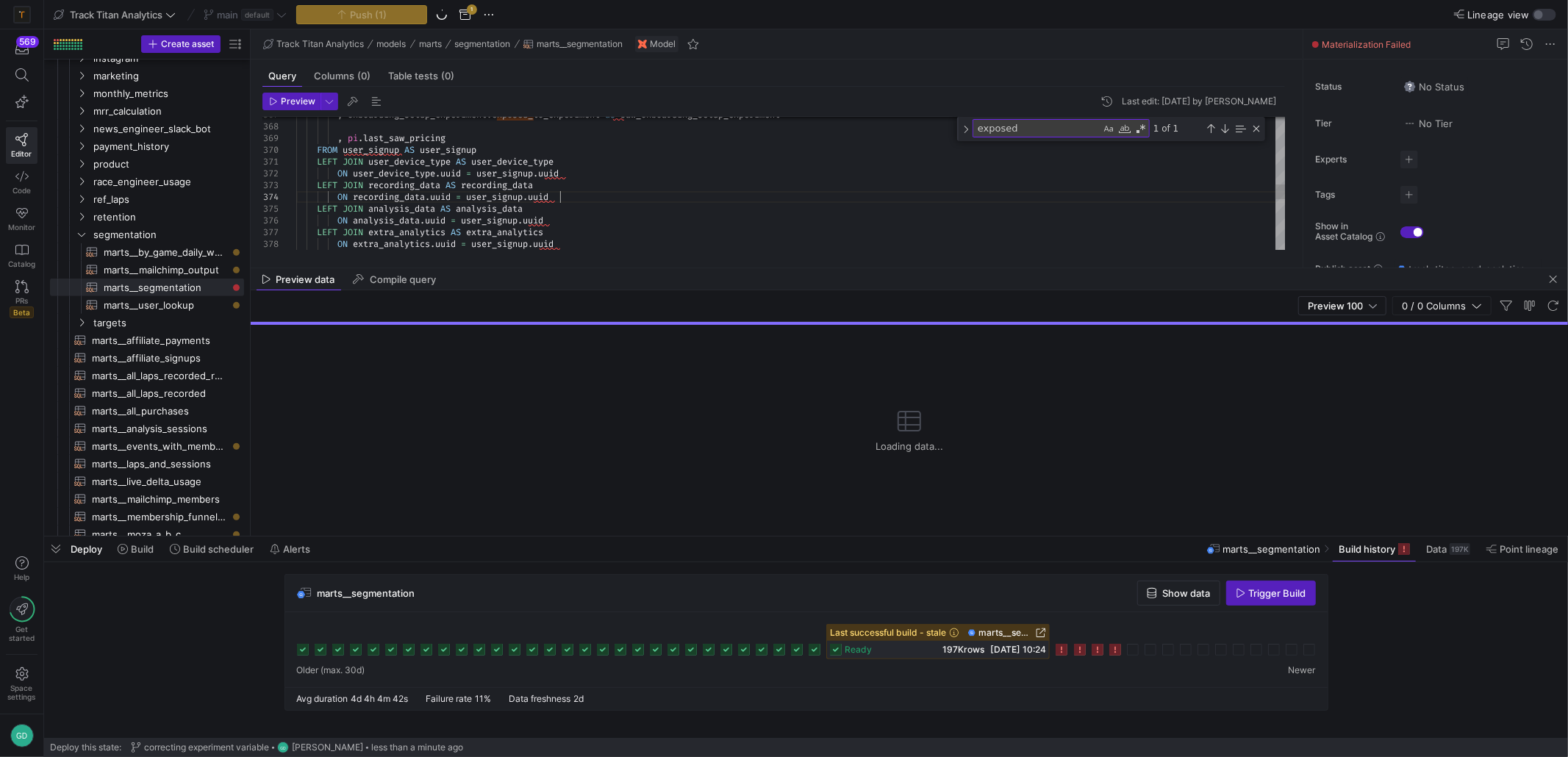
scroll to position [70, 152]
click at [1255, 121] on div "1 of 1" at bounding box center [1206, 128] width 113 height 19
click at [1255, 124] on div "Close (Escape)" at bounding box center [1256, 128] width 11 height 11
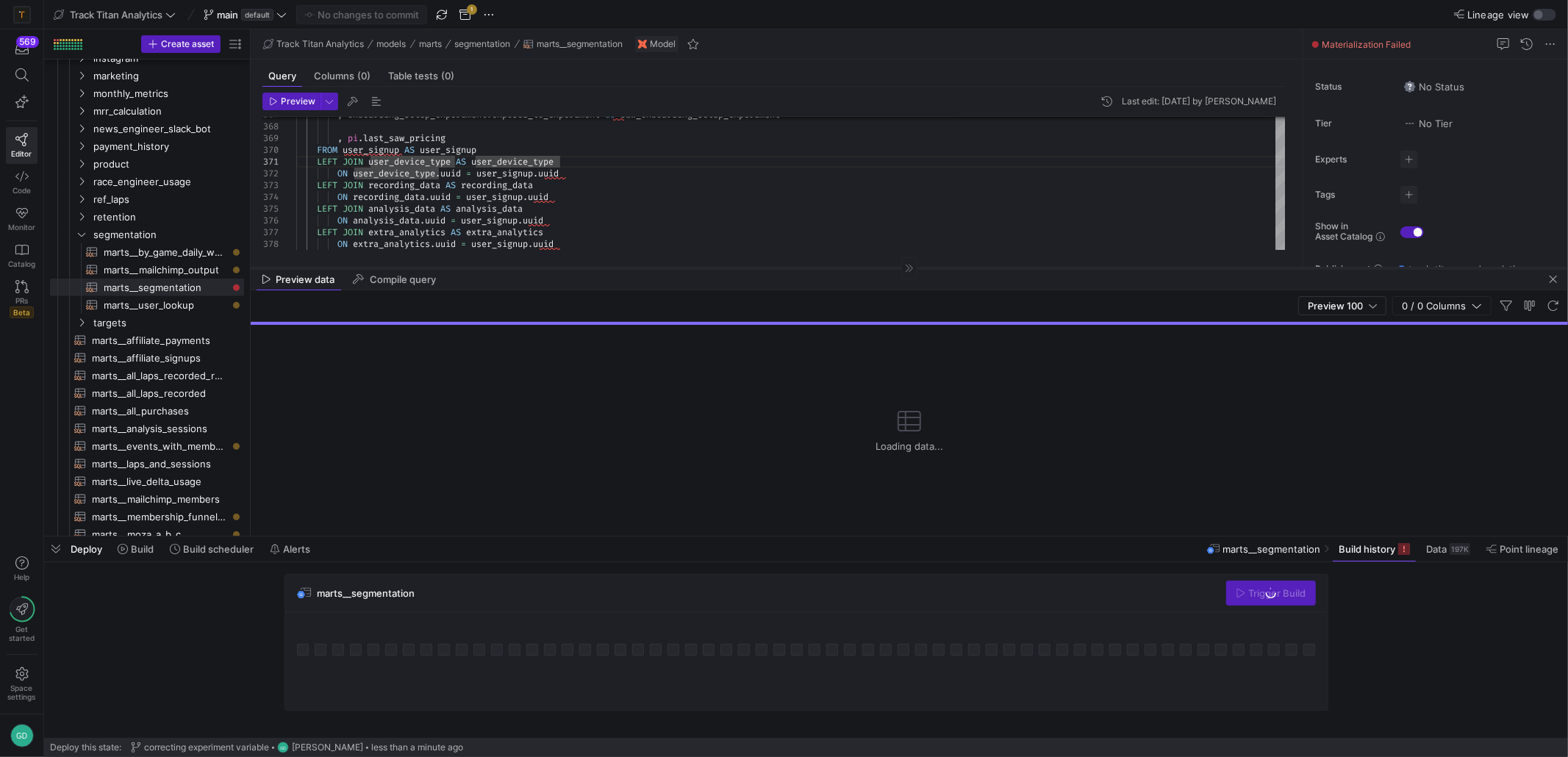
click at [907, 268] on icon at bounding box center [909, 268] width 9 height 9
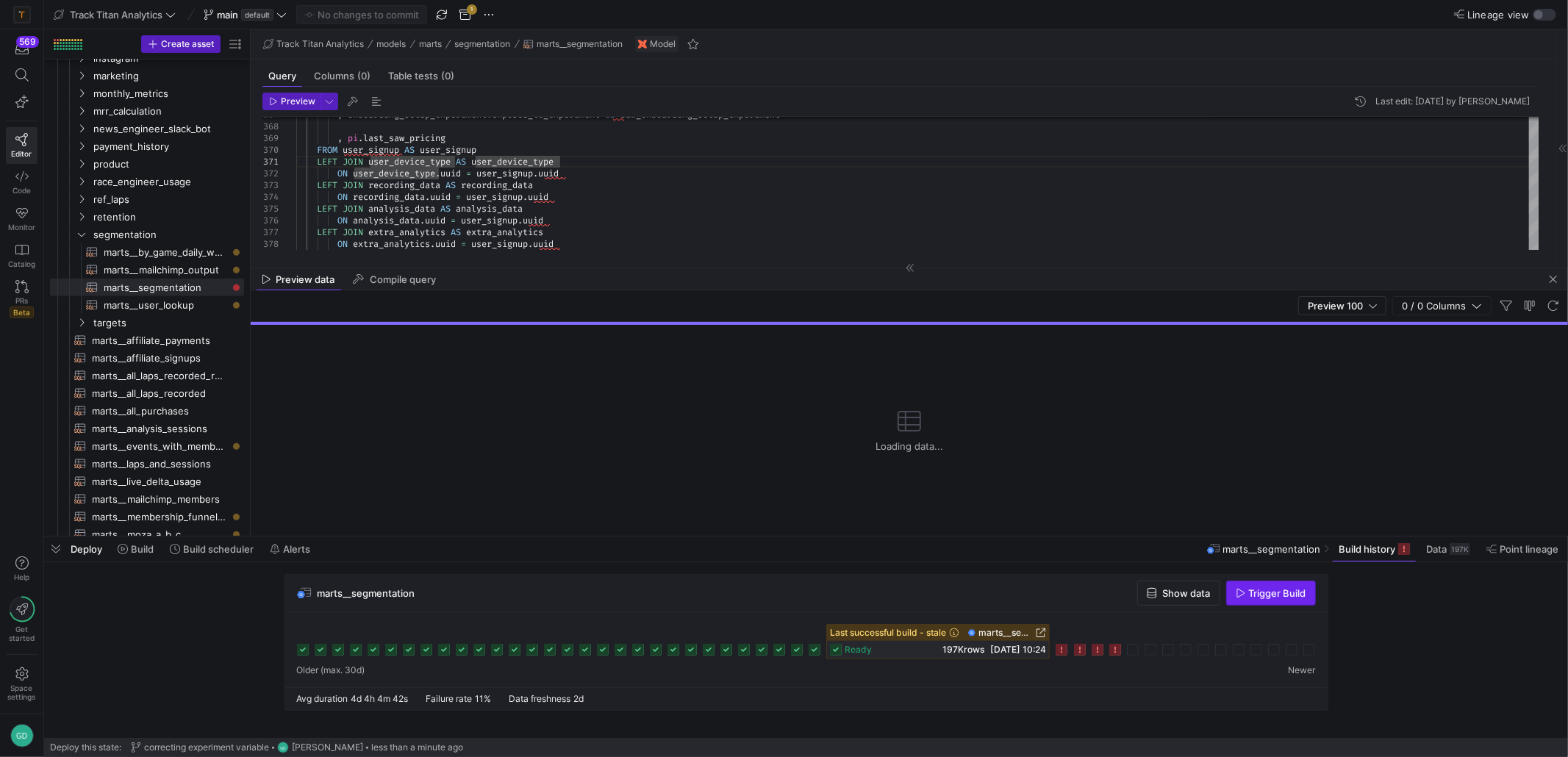
click at [1238, 602] on span "button" at bounding box center [1271, 593] width 88 height 24
click at [1131, 652] on div at bounding box center [1133, 650] width 11 height 11
click at [1136, 650] on div at bounding box center [1133, 650] width 11 height 11
type textarea ", ds.last_saw_dash_or_sessions , ogc.uuid IS NOT NULL AS configure_game_clicked…"
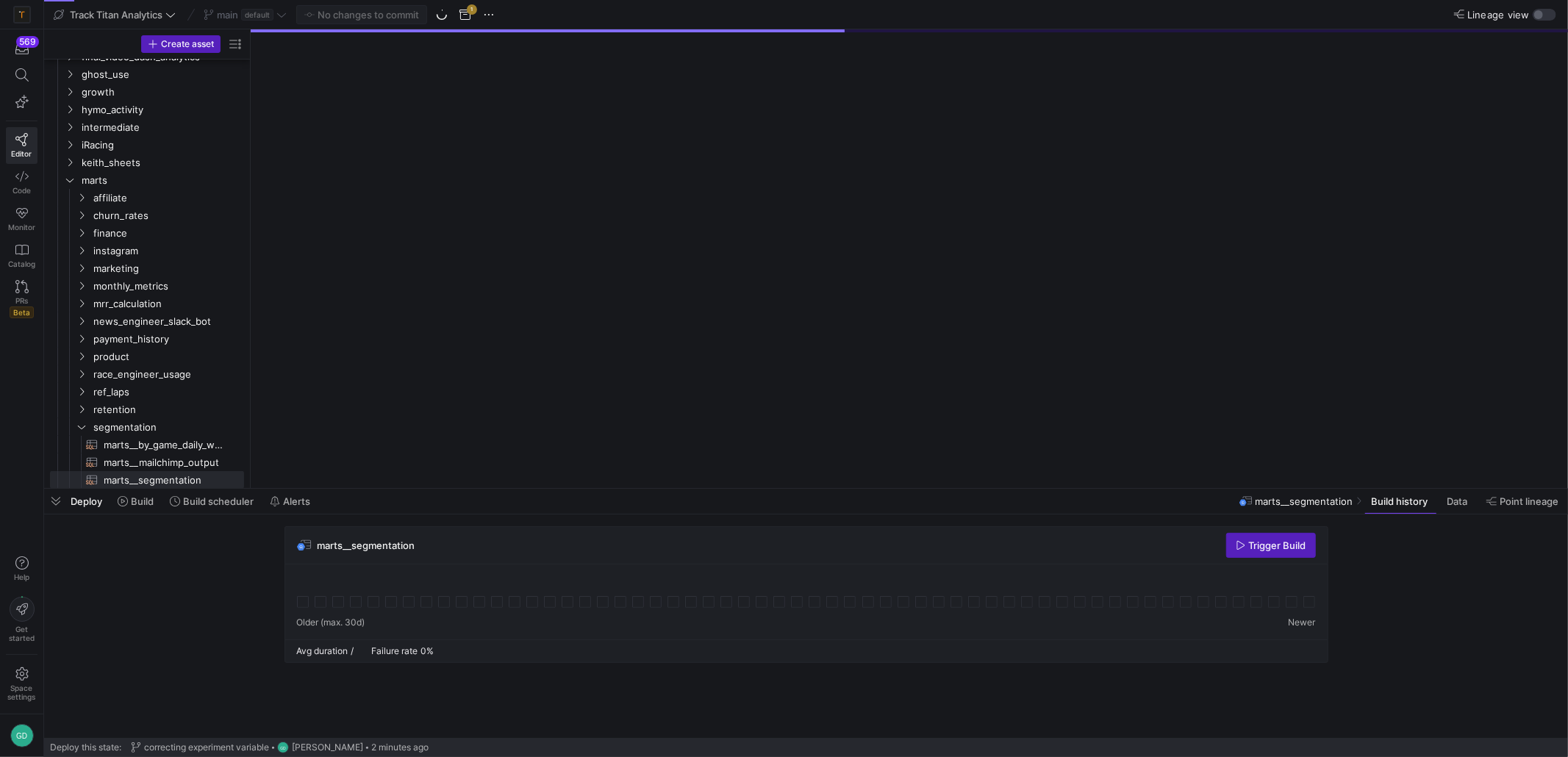
scroll to position [241, 0]
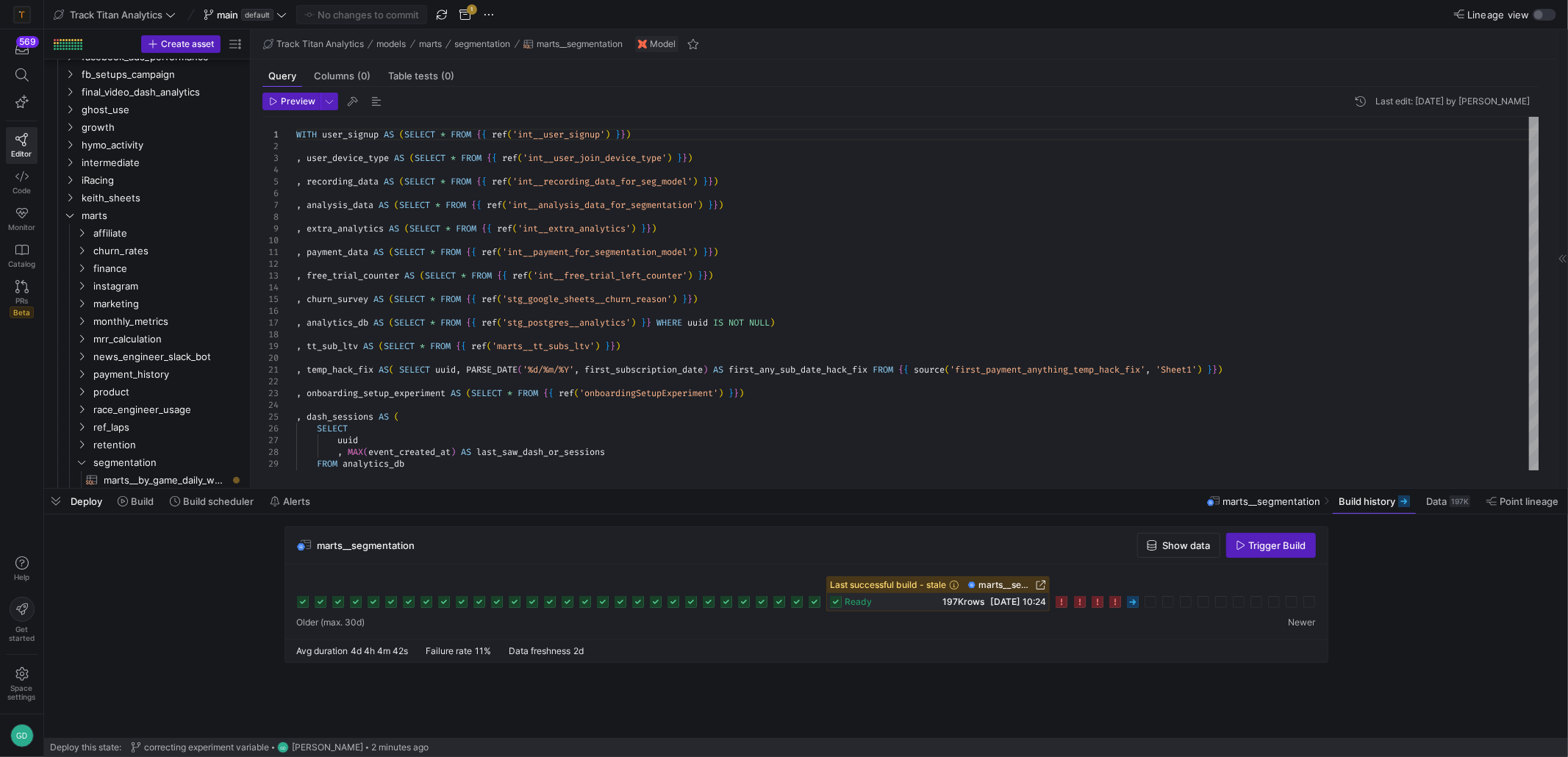
click at [1129, 602] on icon at bounding box center [1133, 602] width 11 height 11
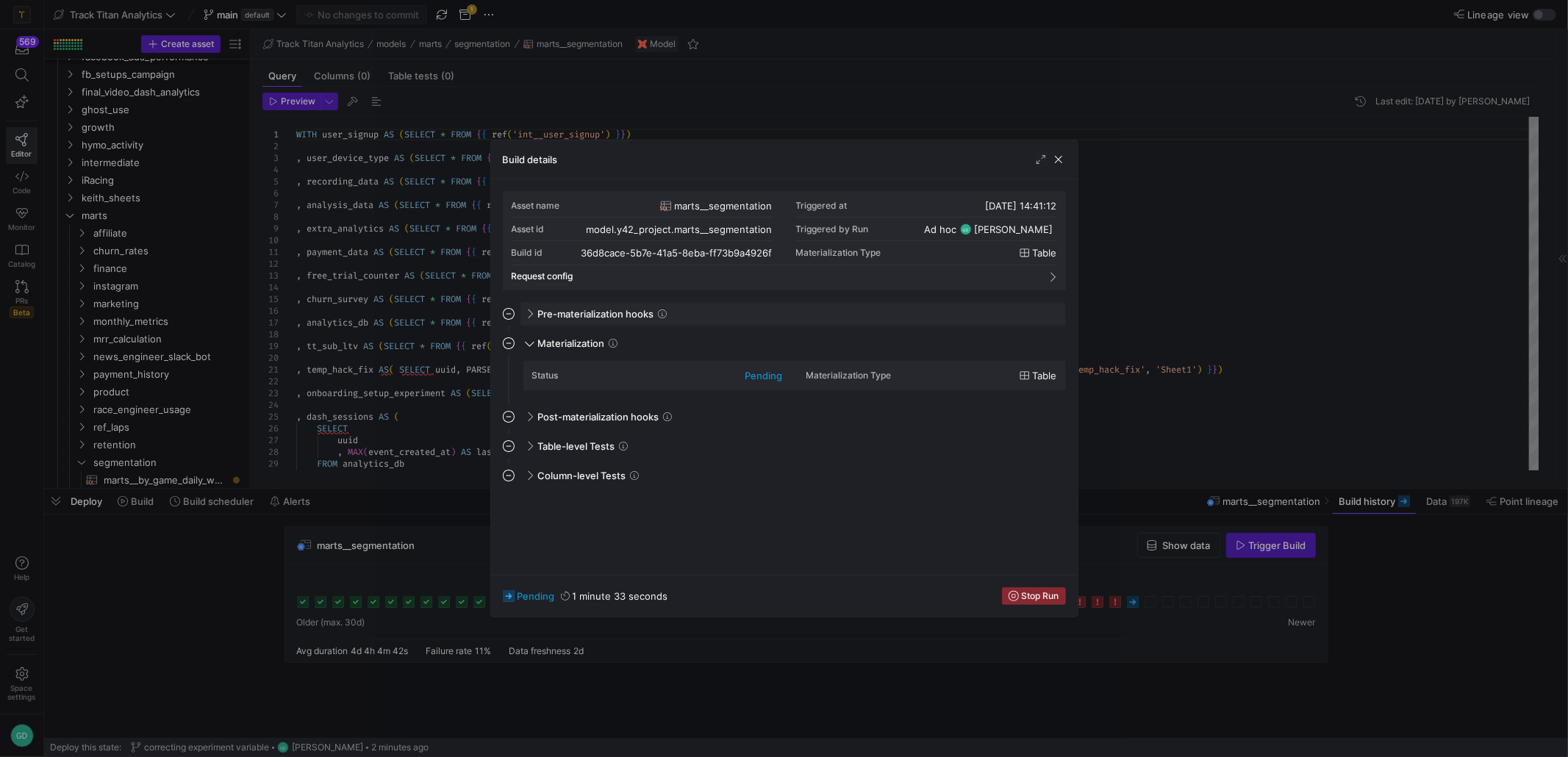
click at [772, 320] on div "Pre-materialization hooks" at bounding box center [793, 313] width 545 height 24
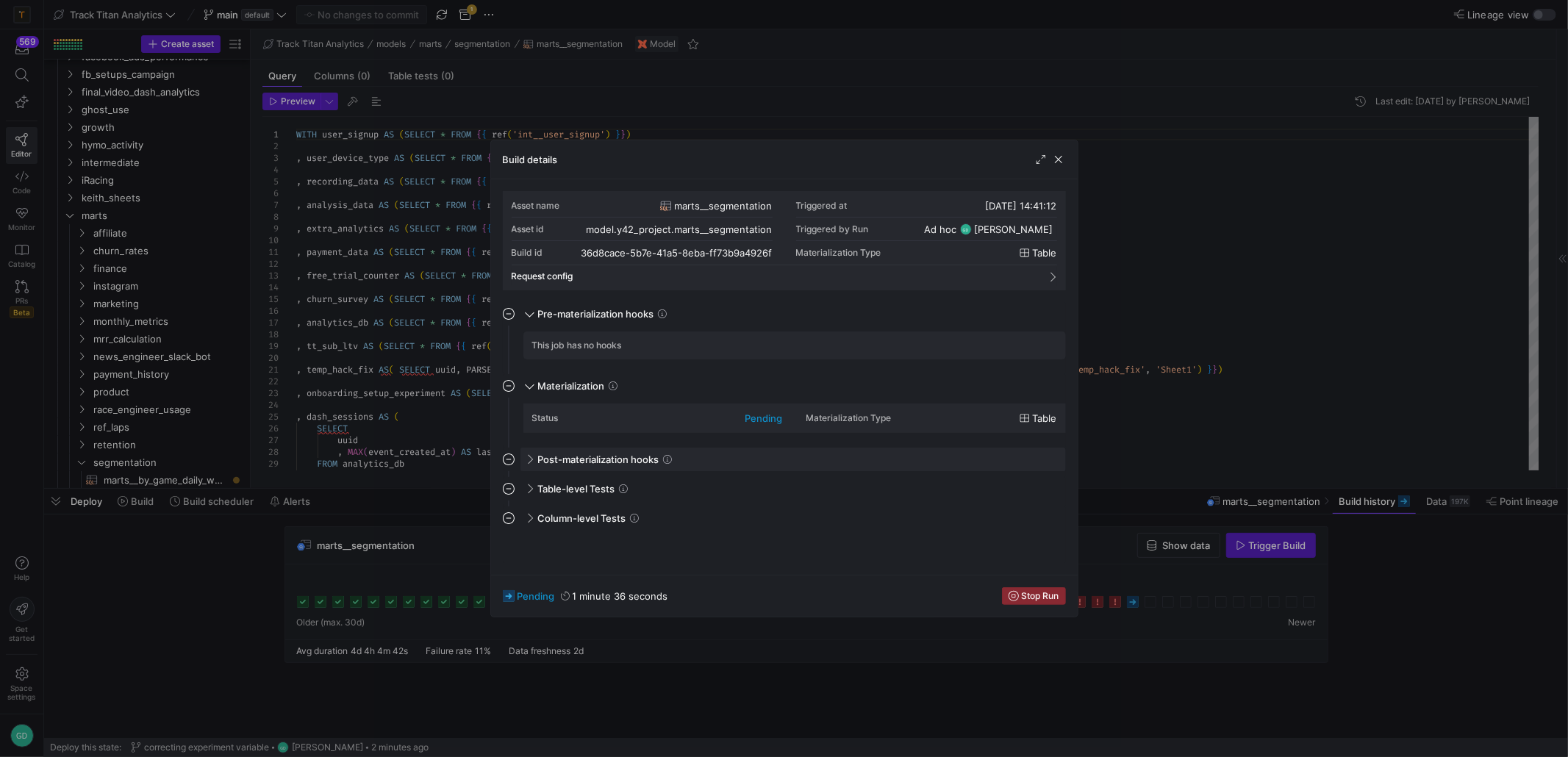
click at [717, 458] on div "Post-materialization hooks" at bounding box center [793, 459] width 545 height 24
click at [760, 418] on div "pending" at bounding box center [765, 418] width 37 height 11
click at [1053, 153] on span "button" at bounding box center [1059, 160] width 15 height 15
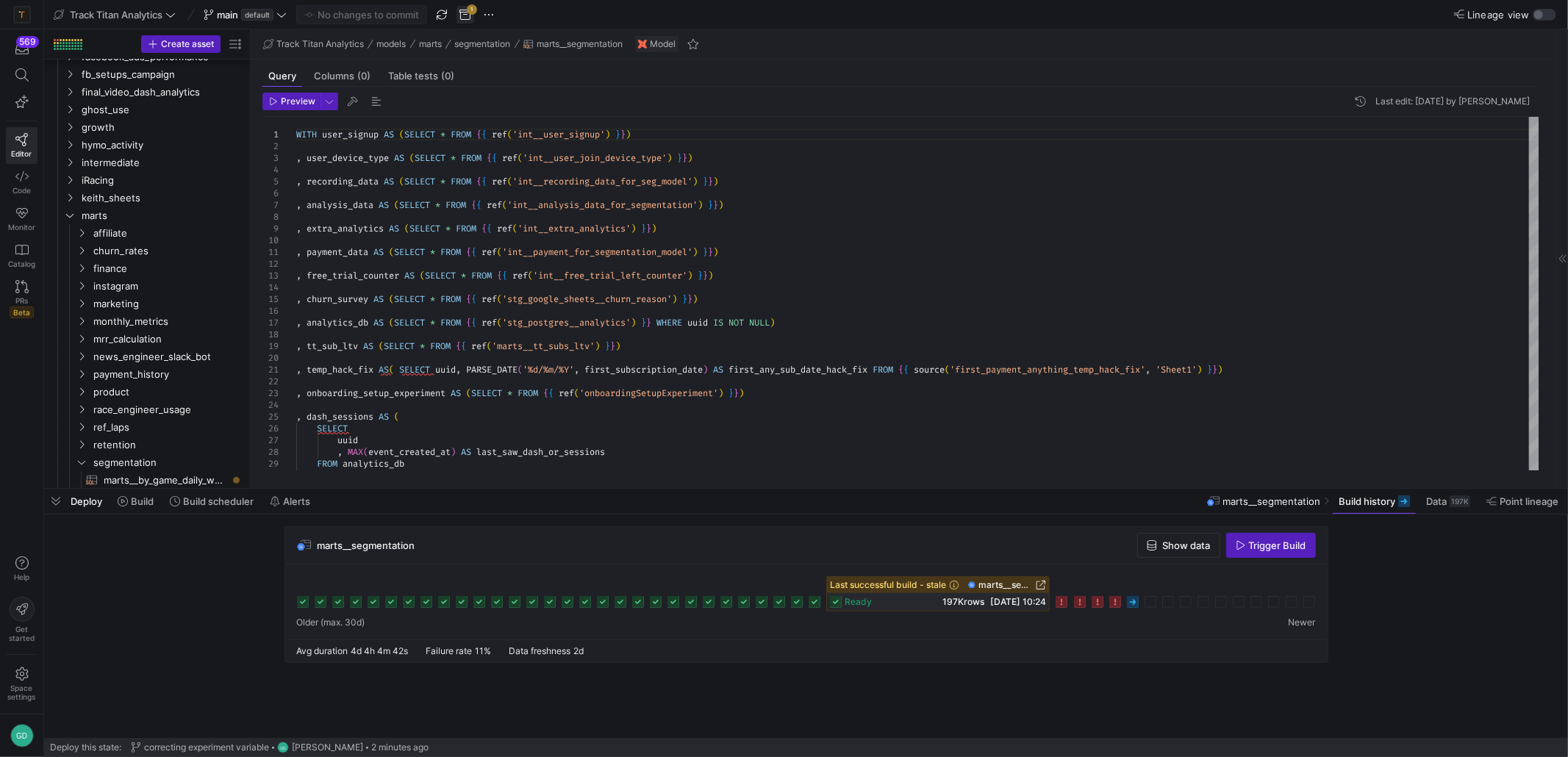
click at [462, 16] on span "button" at bounding box center [466, 15] width 18 height 18
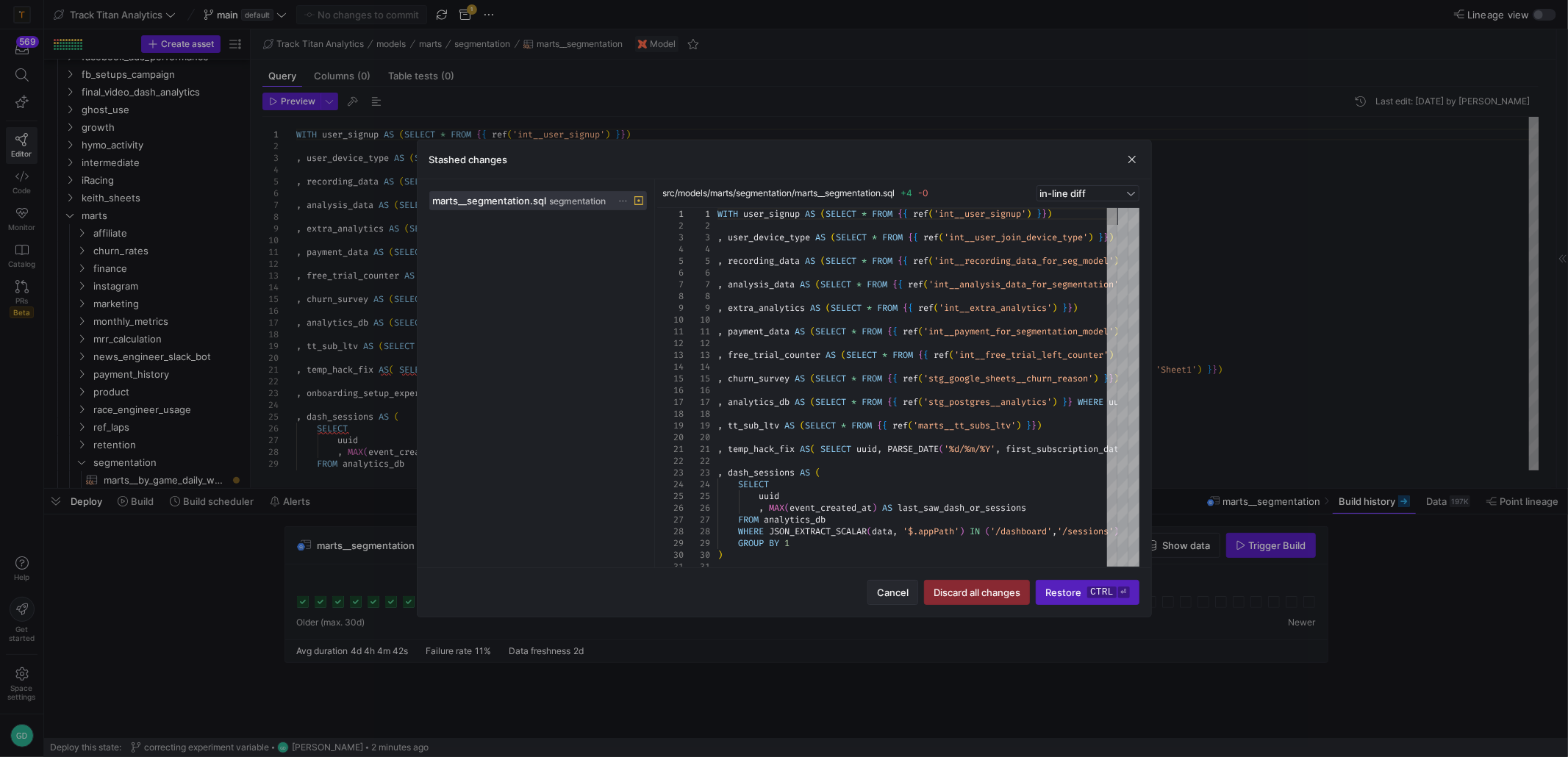
click at [884, 590] on span "Cancel" at bounding box center [893, 592] width 32 height 11
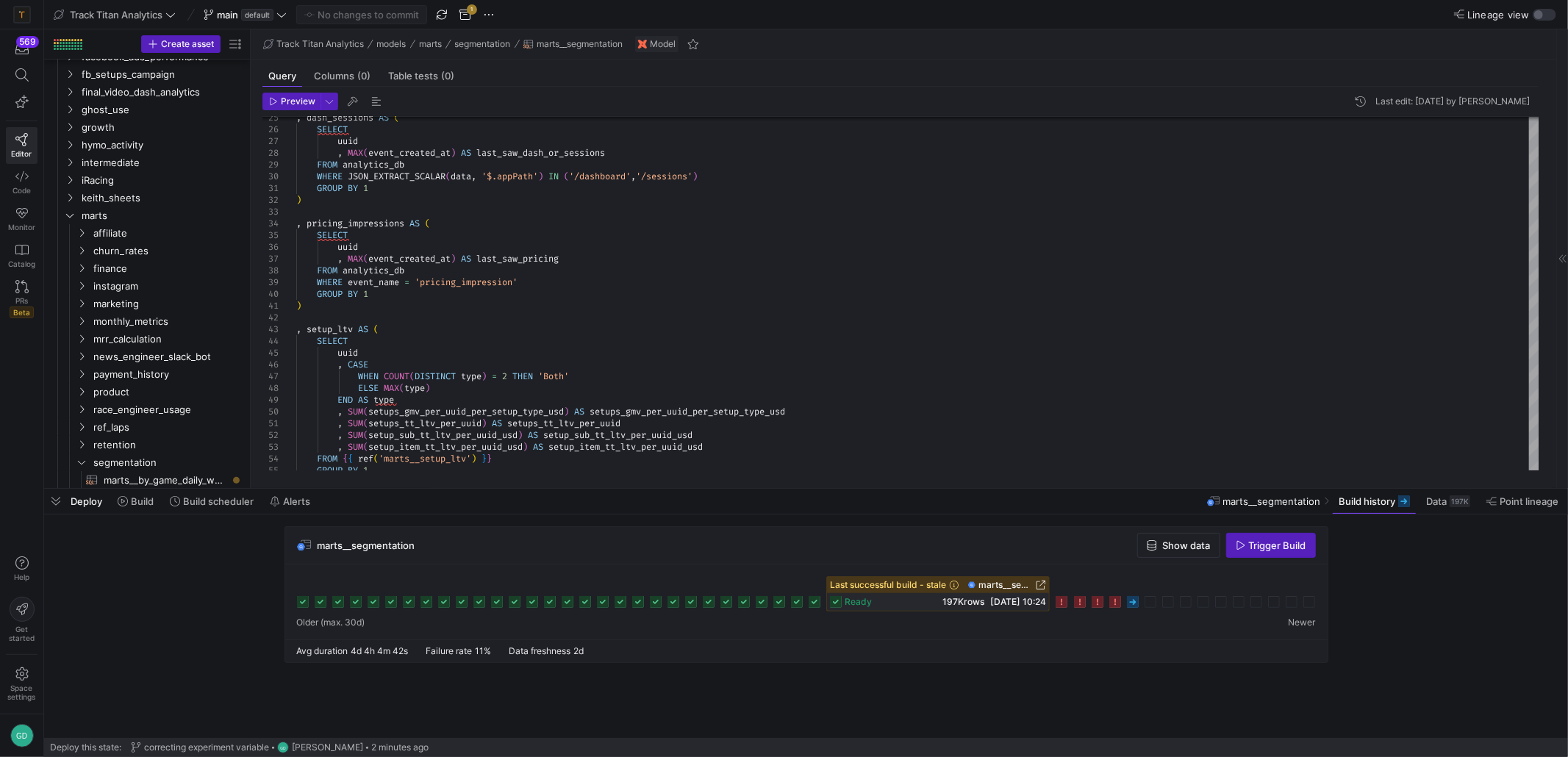
click at [1127, 598] on div at bounding box center [1133, 602] width 11 height 11
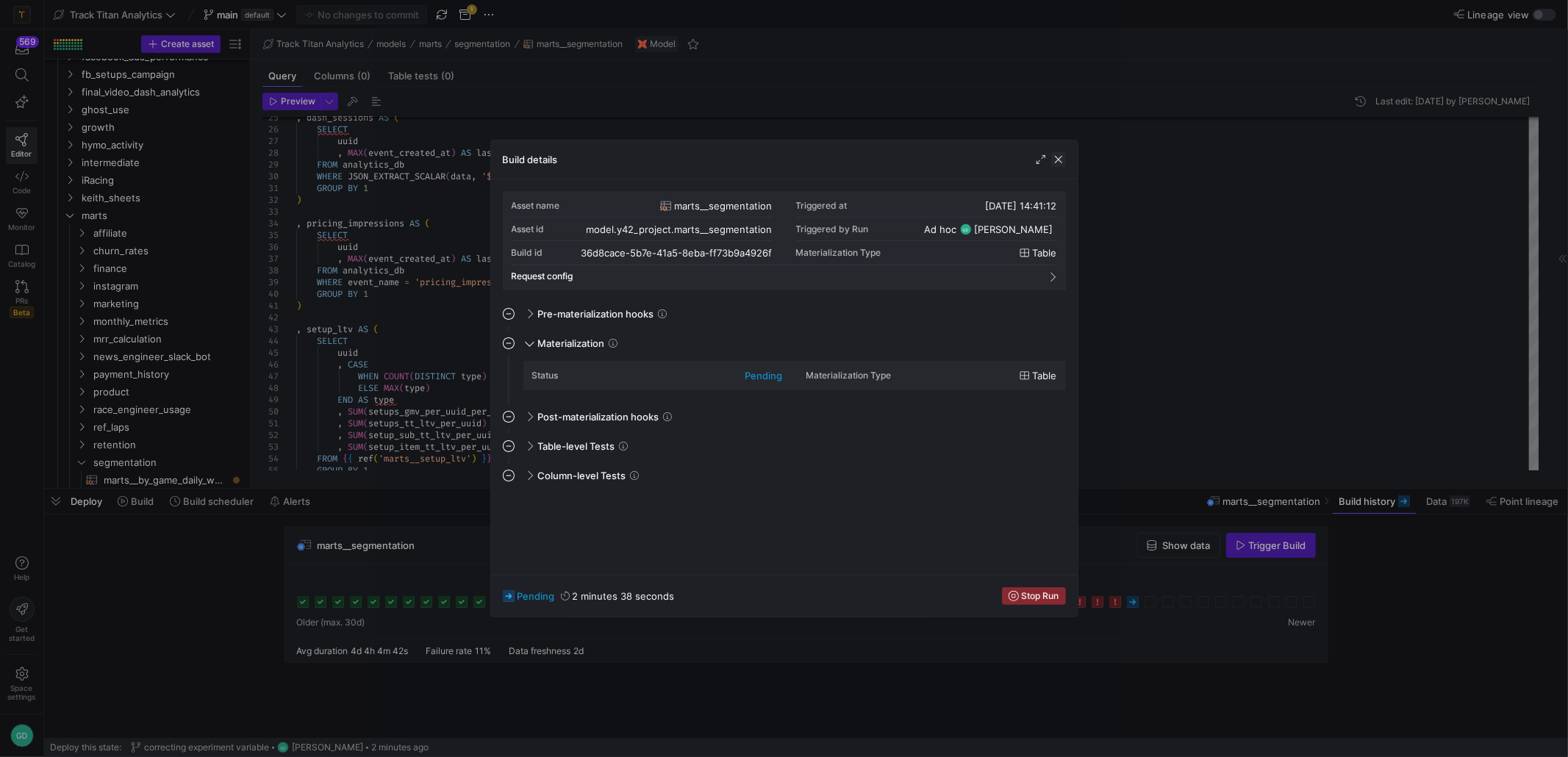
click at [1052, 163] on span "button" at bounding box center [1059, 160] width 15 height 15
